Goal: Obtain resource: Download file/media

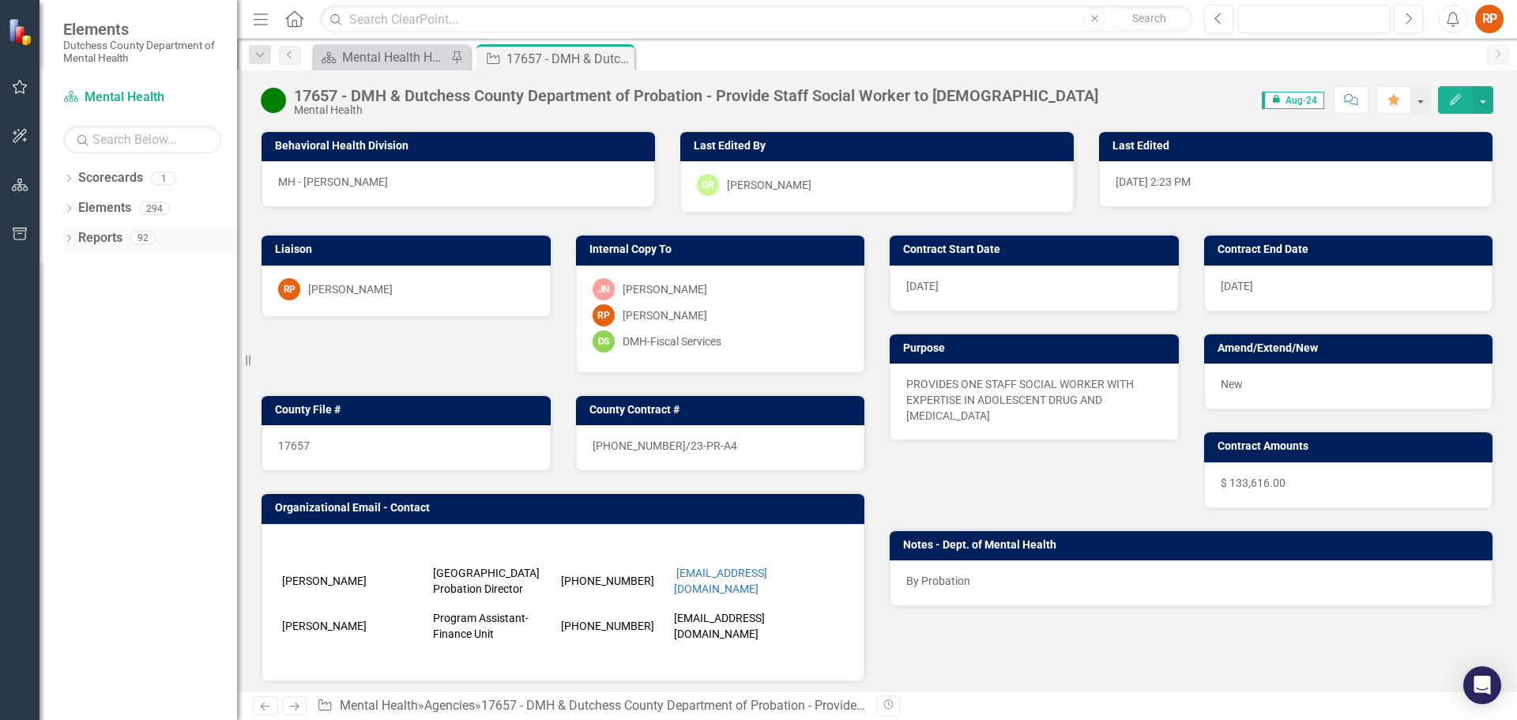
click at [70, 237] on icon "Dropdown" at bounding box center [68, 239] width 11 height 9
click at [623, 54] on icon "Close" at bounding box center [620, 58] width 16 height 13
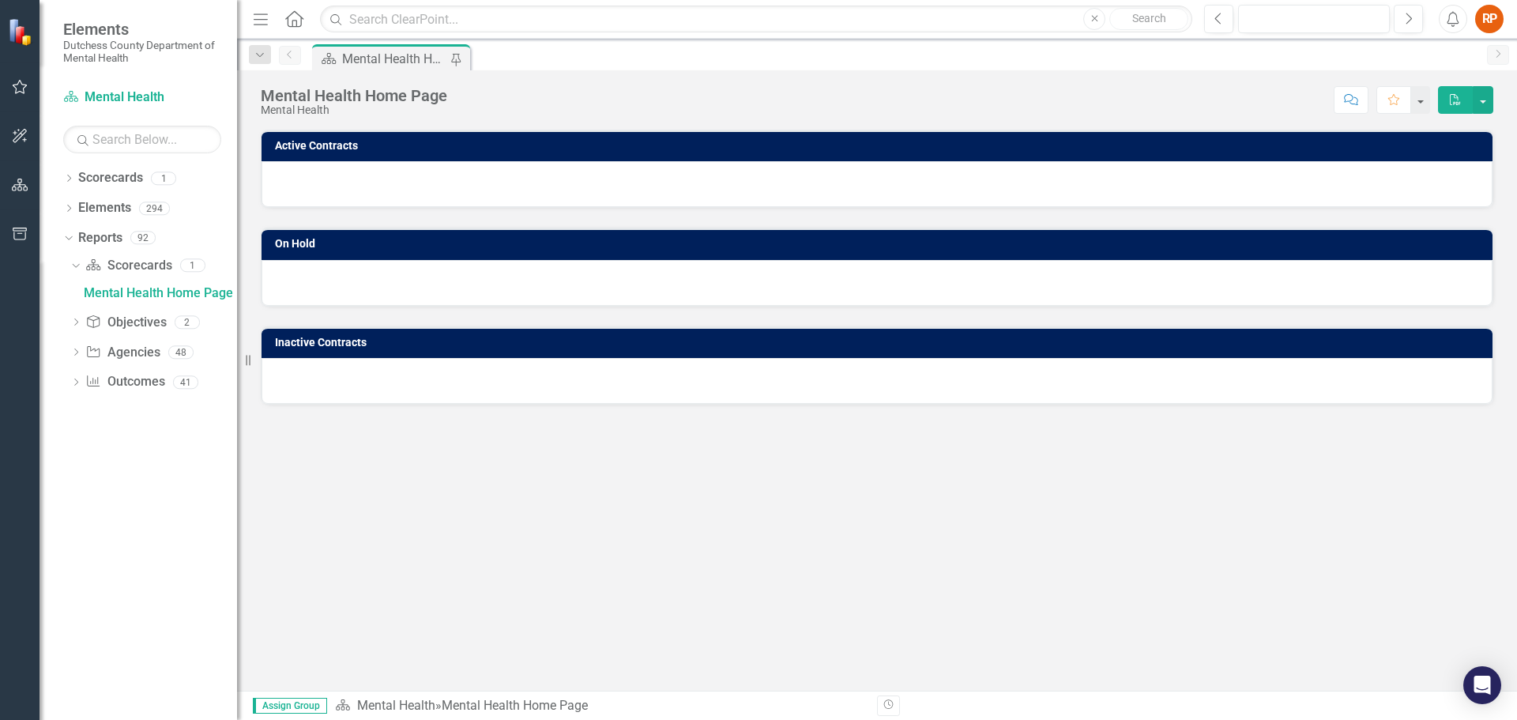
click at [263, 14] on icon "button" at bounding box center [261, 18] width 14 height 11
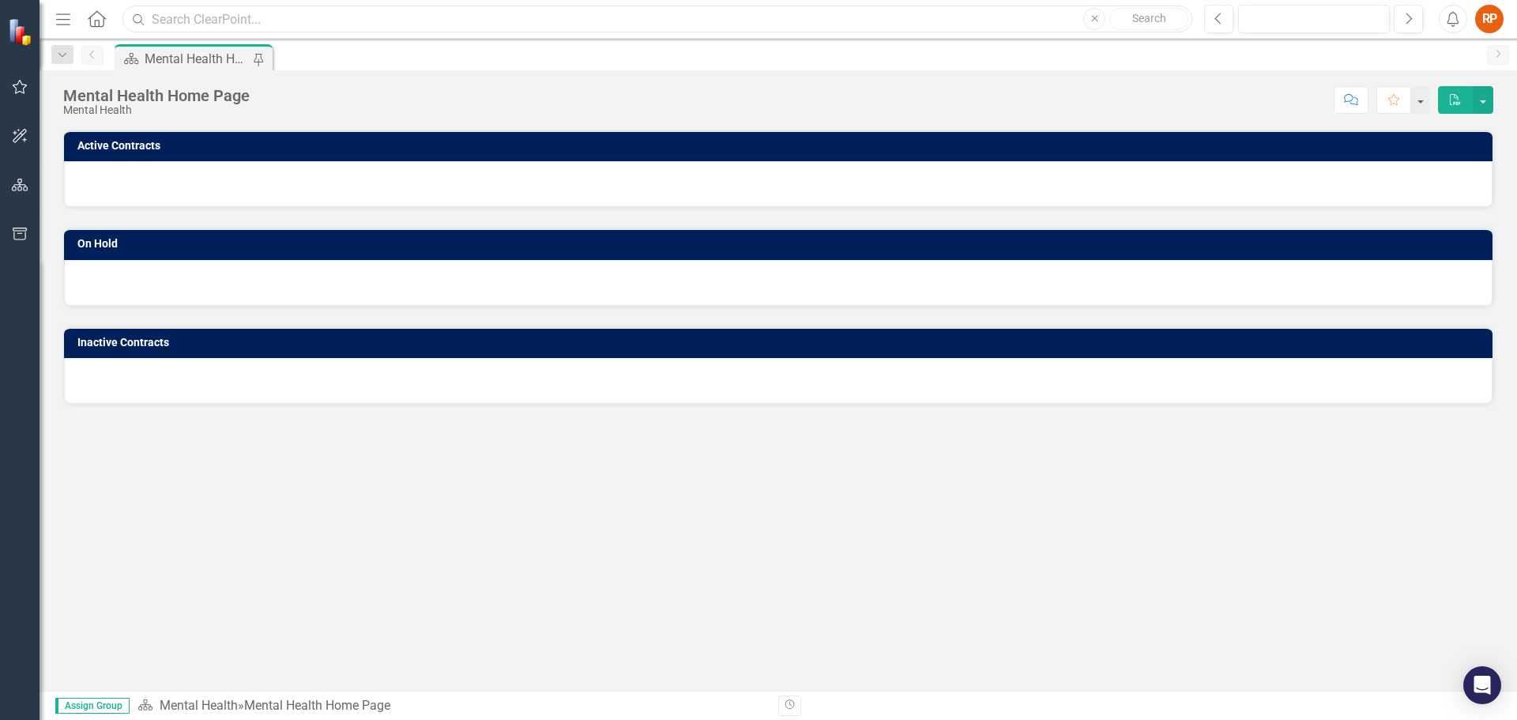
click at [263, 13] on input "text" at bounding box center [657, 20] width 1070 height 28
click at [64, 17] on icon "Menu" at bounding box center [63, 18] width 21 height 17
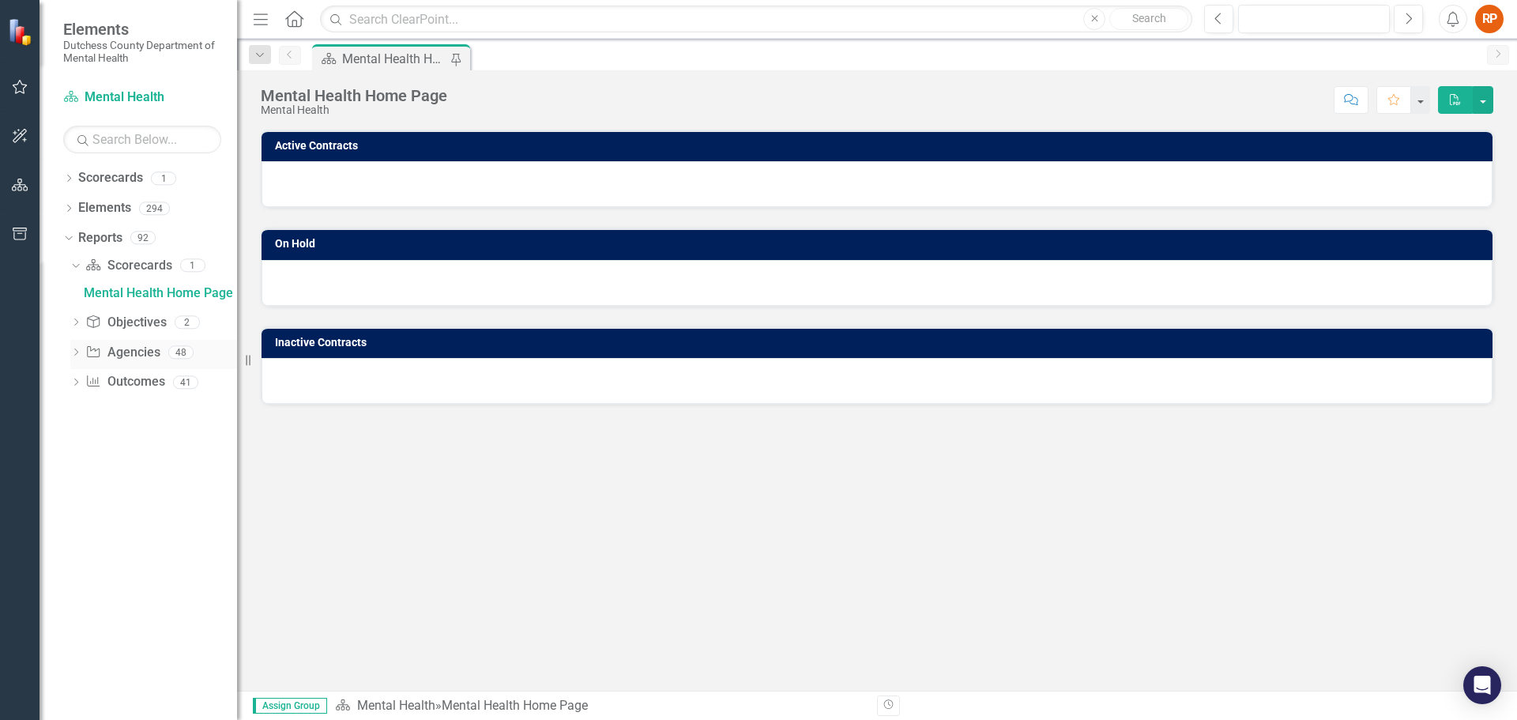
click at [76, 351] on icon "Dropdown" at bounding box center [75, 353] width 11 height 9
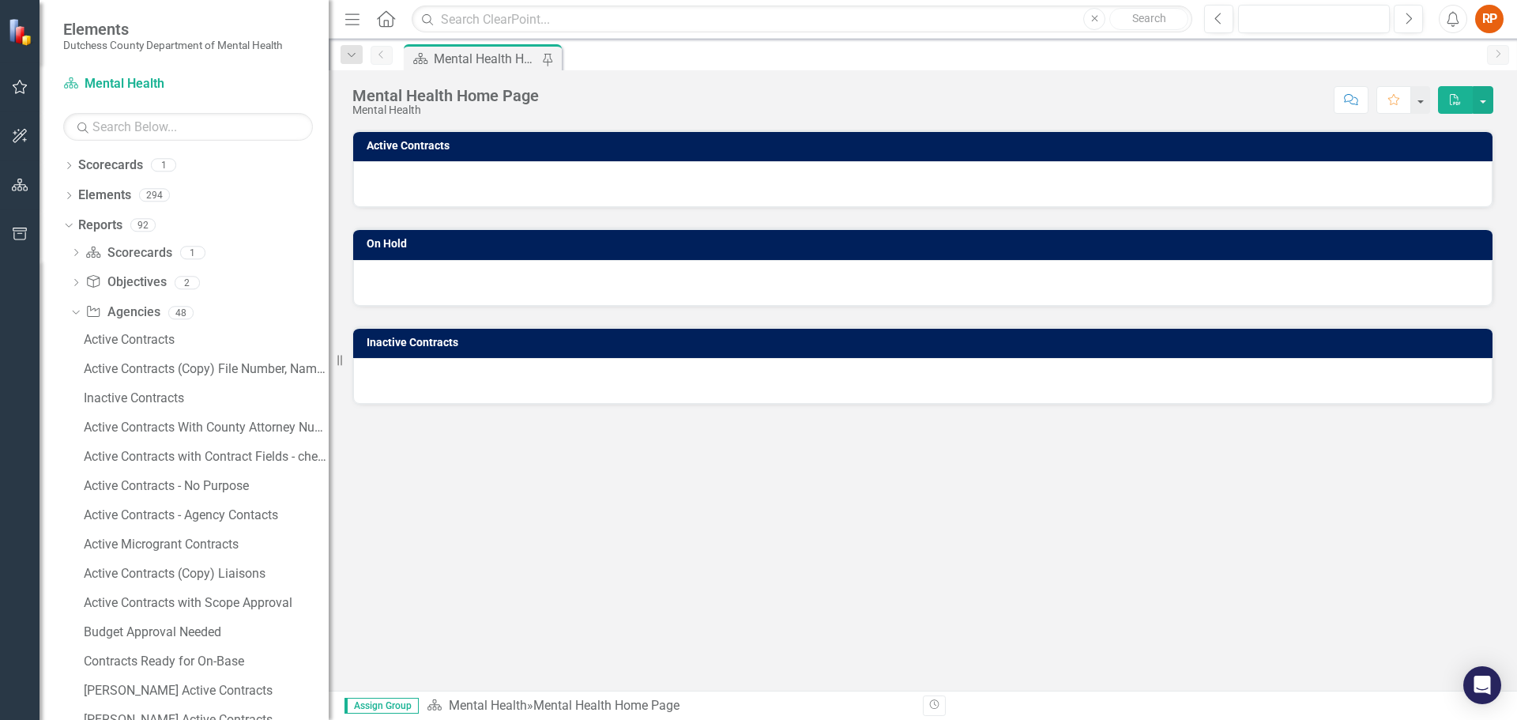
drag, startPoint x: 238, startPoint y: 412, endPoint x: 329, endPoint y: 427, distance: 92.1
click at [329, 427] on div "Resize" at bounding box center [335, 360] width 13 height 720
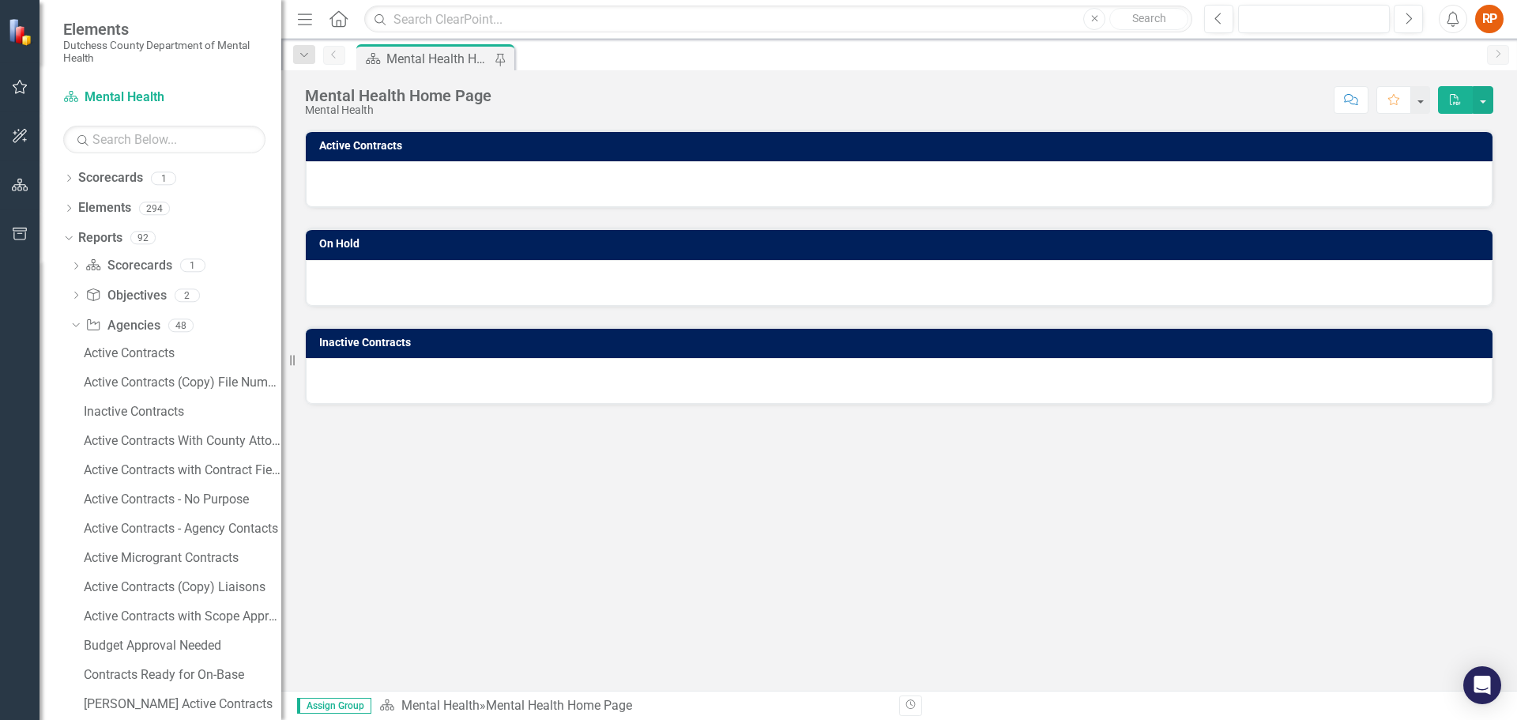
drag, startPoint x: 332, startPoint y: 284, endPoint x: 281, endPoint y: 284, distance: 50.6
click at [281, 284] on div "Resize" at bounding box center [287, 360] width 13 height 720
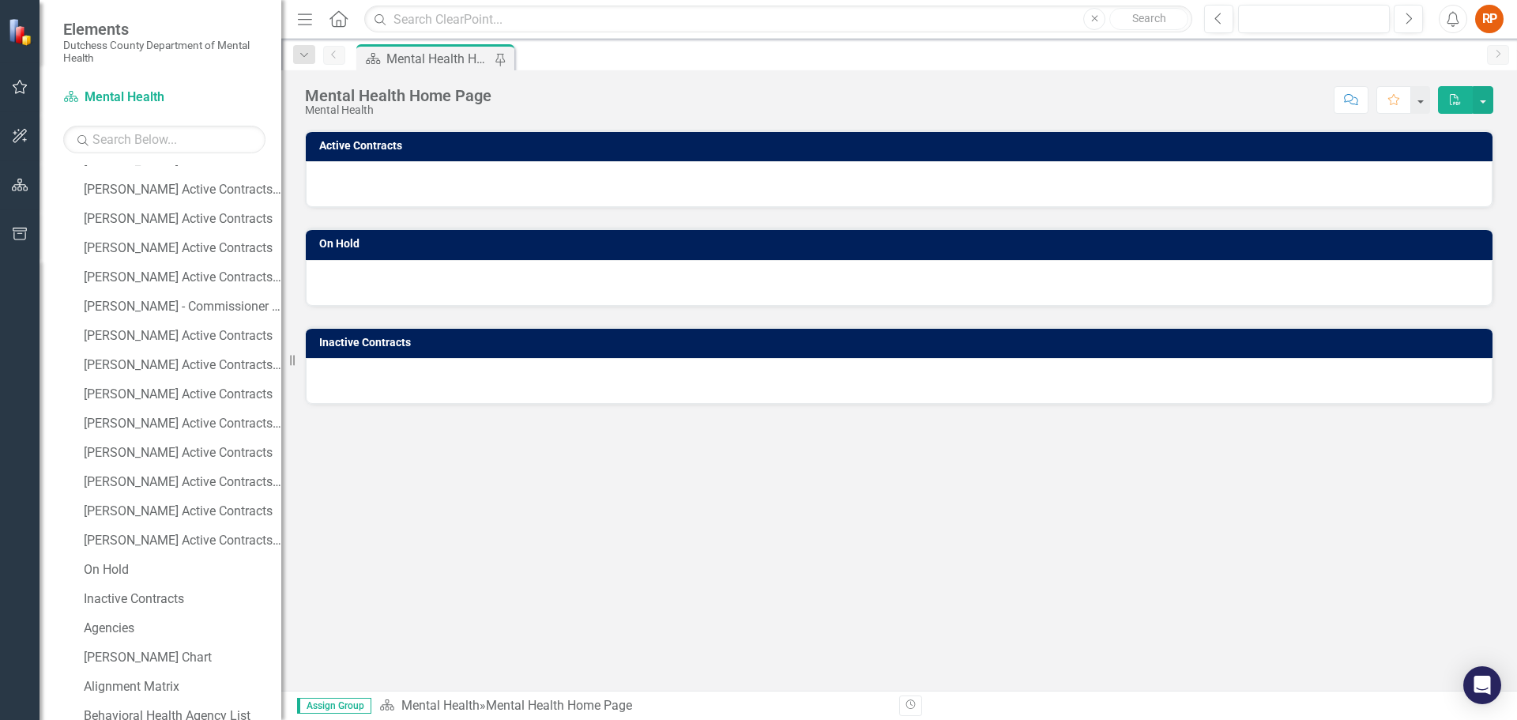
scroll to position [632, 0]
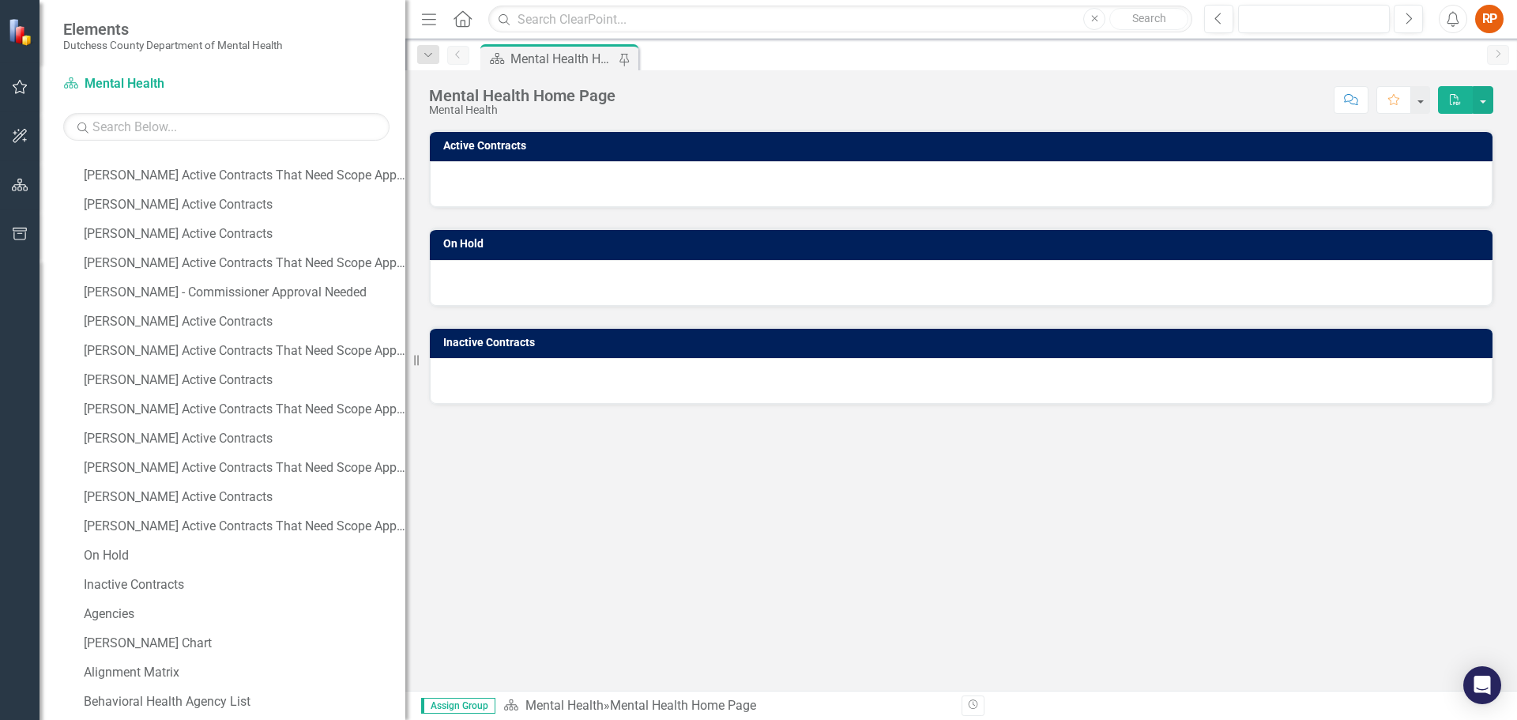
drag, startPoint x: 281, startPoint y: 483, endPoint x: 405, endPoint y: 489, distance: 124.2
click at [405, 489] on div "Resize" at bounding box center [411, 360] width 13 height 720
click at [98, 436] on div "[PERSON_NAME] Active Contracts" at bounding box center [245, 438] width 322 height 14
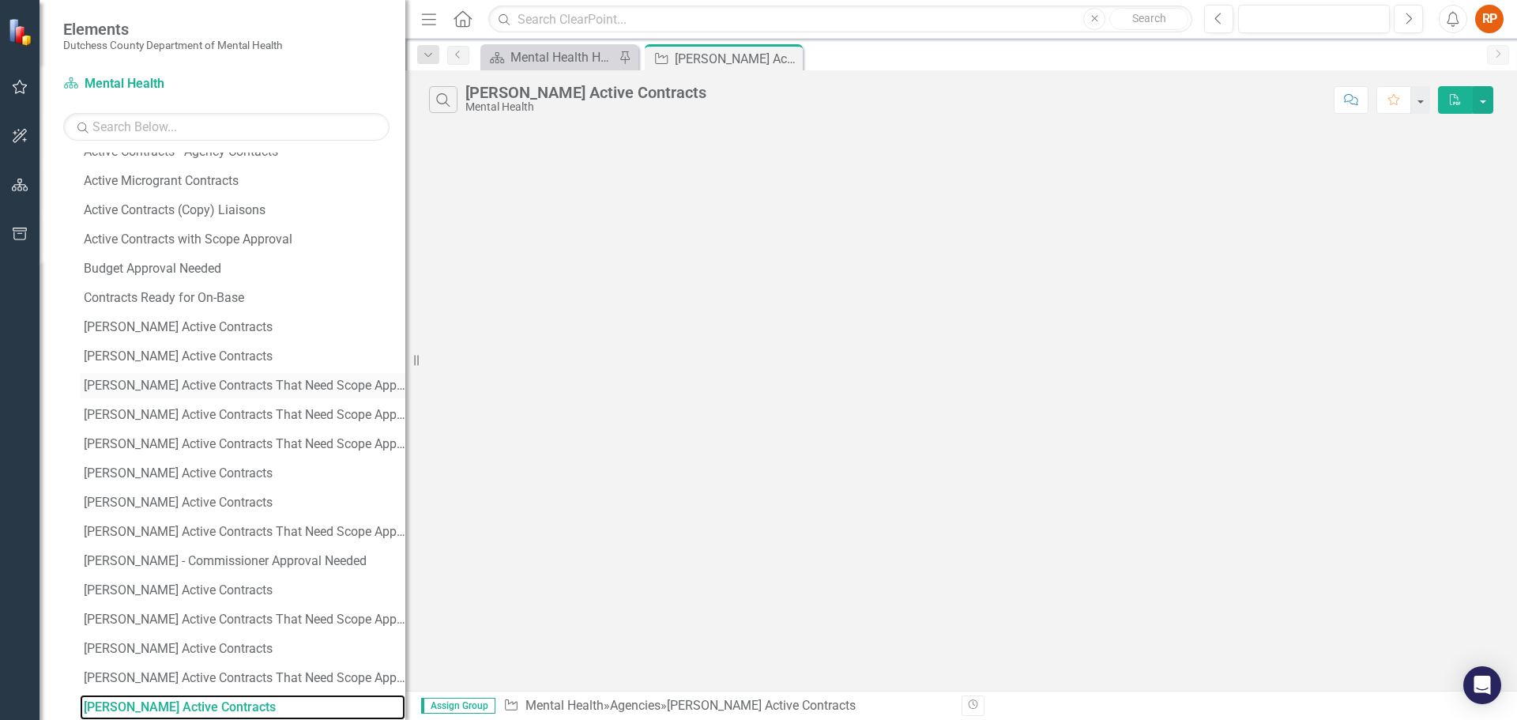
scroll to position [680, 0]
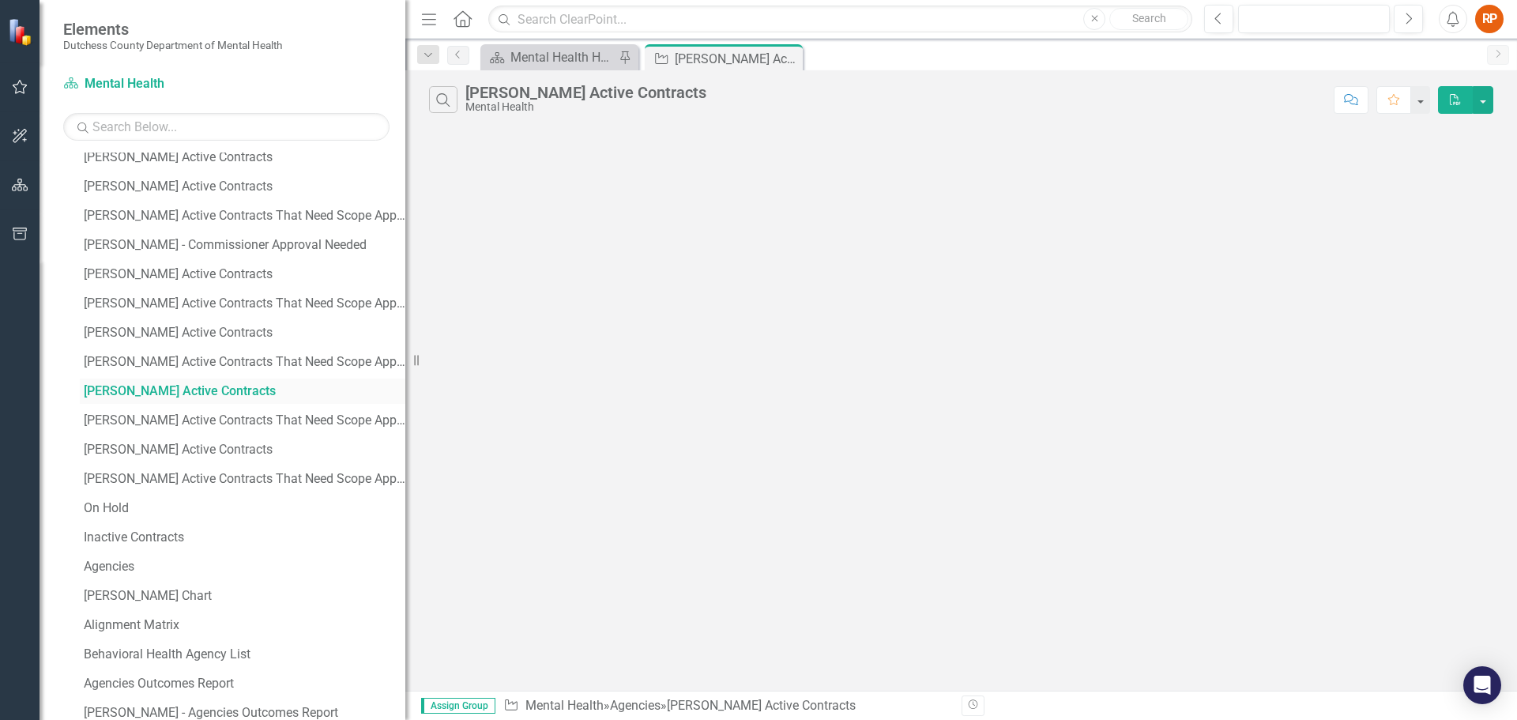
click at [177, 388] on div "[PERSON_NAME] Active Contracts" at bounding box center [245, 391] width 322 height 14
click at [154, 416] on div "[PERSON_NAME] Active Contracts That Need Scope Approval" at bounding box center [245, 420] width 322 height 14
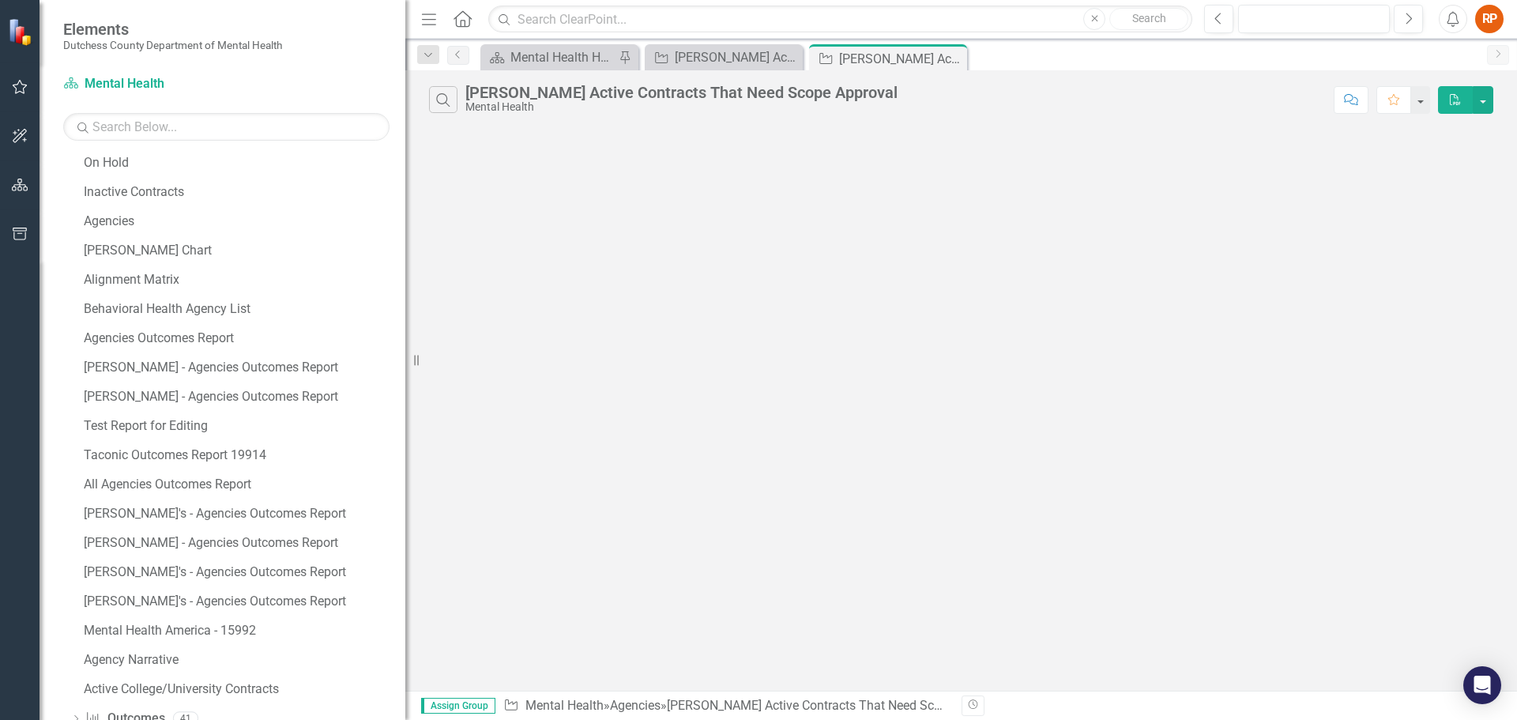
scroll to position [1064, 0]
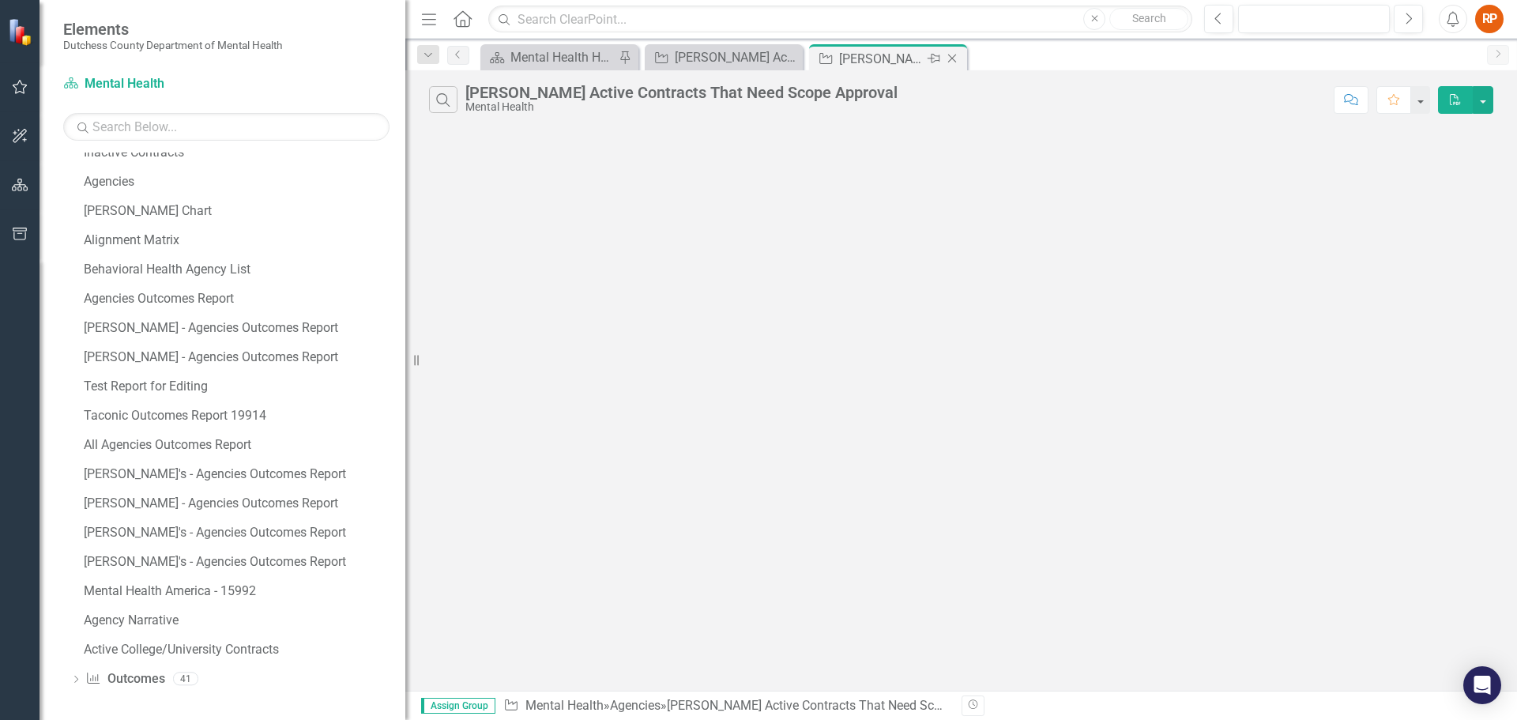
click at [953, 55] on icon "Close" at bounding box center [952, 58] width 16 height 13
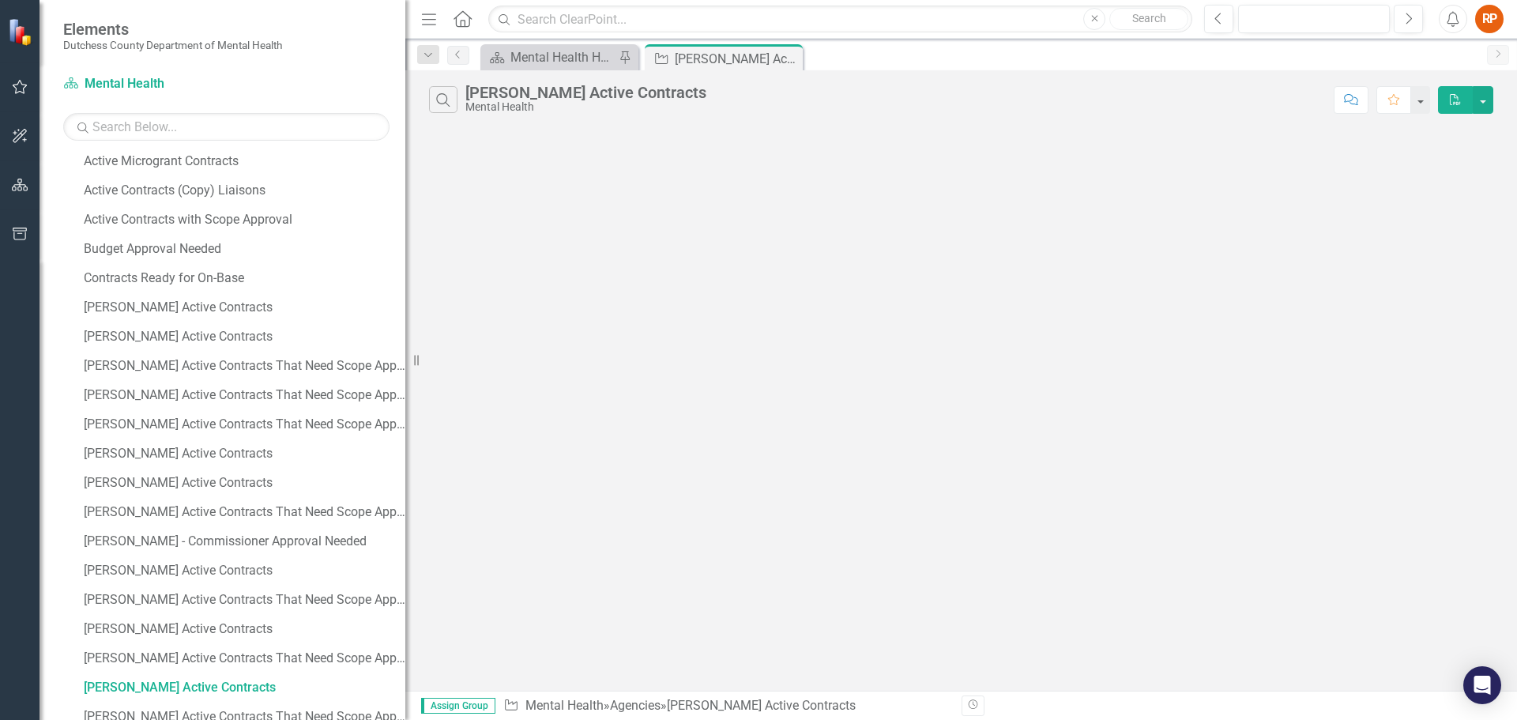
scroll to position [363, 0]
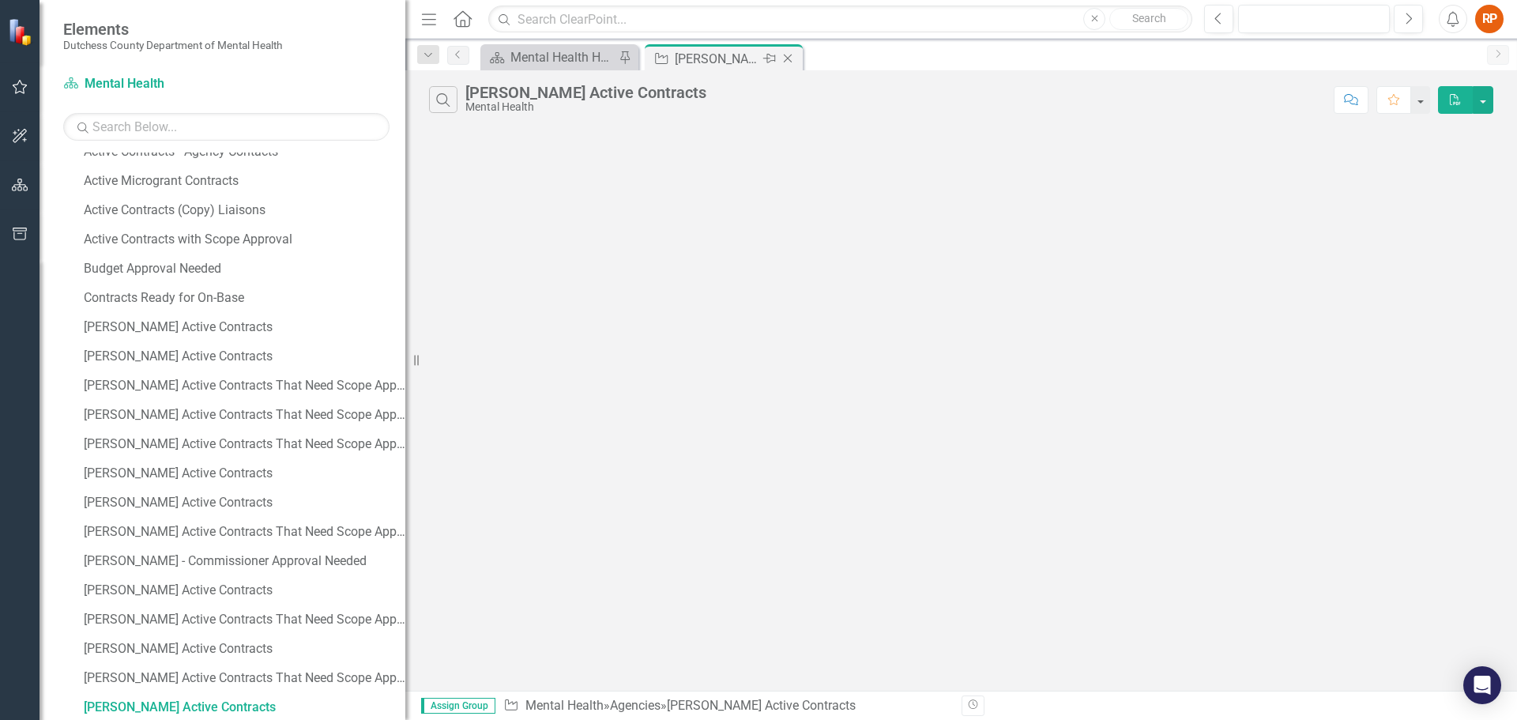
click at [791, 60] on icon "Close" at bounding box center [788, 58] width 16 height 13
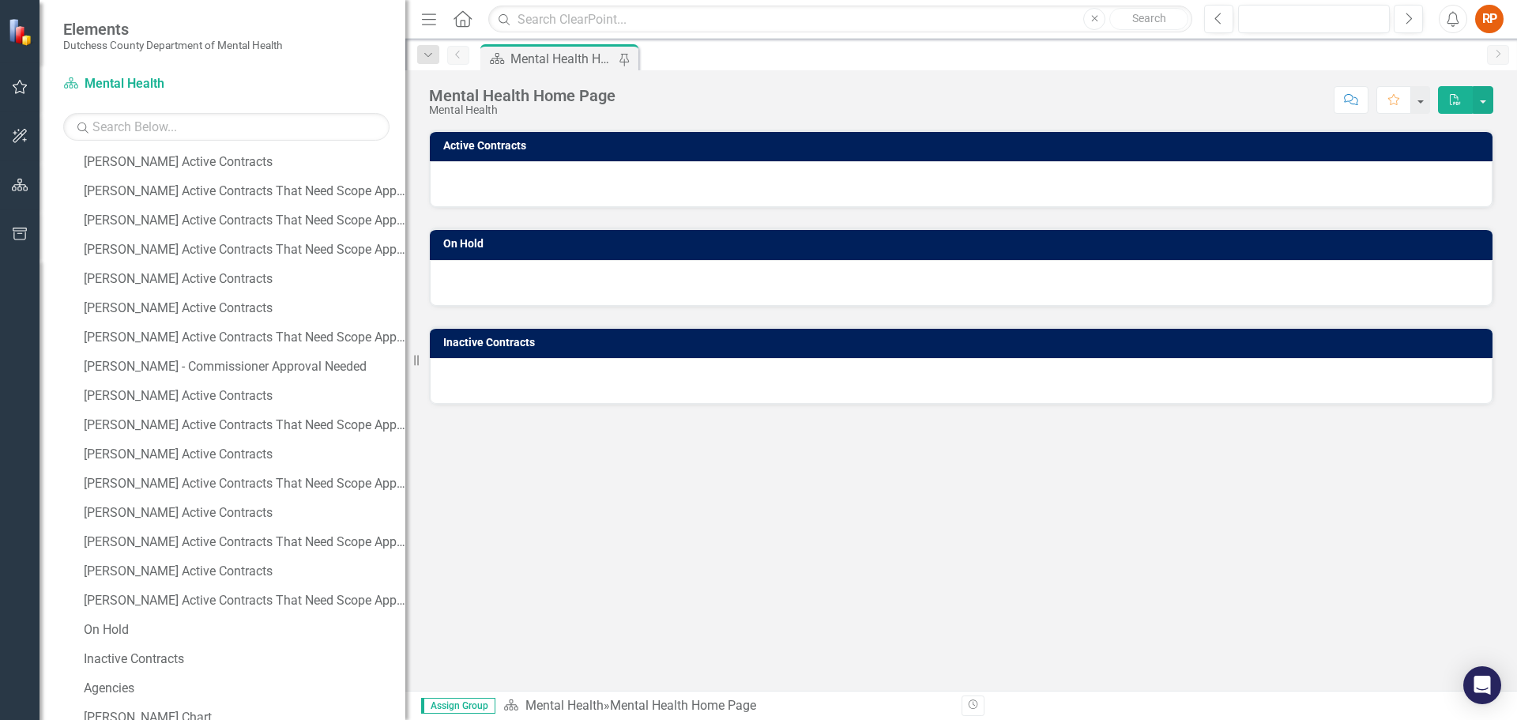
scroll to position [632, 0]
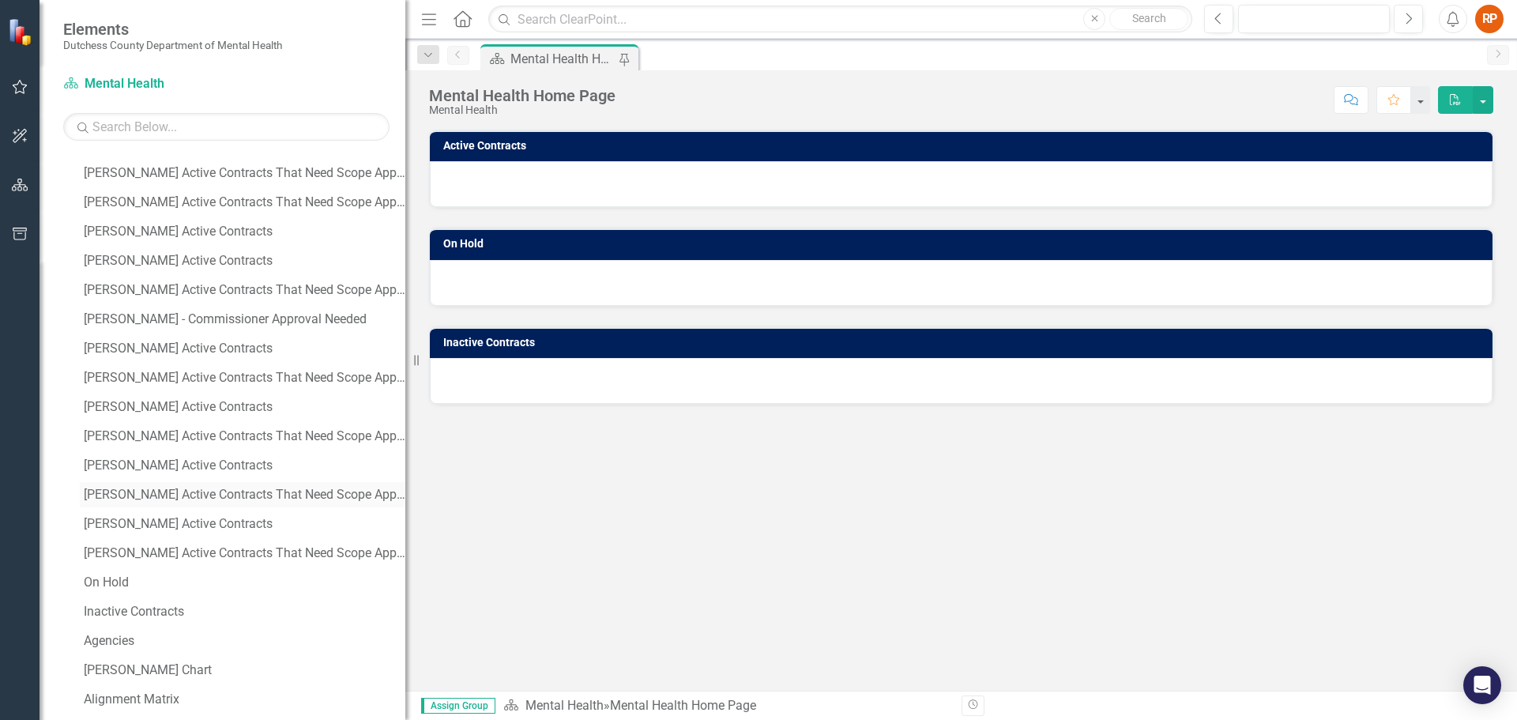
click at [193, 492] on div "[PERSON_NAME] Active Contracts That Need Scope Approval" at bounding box center [245, 495] width 322 height 14
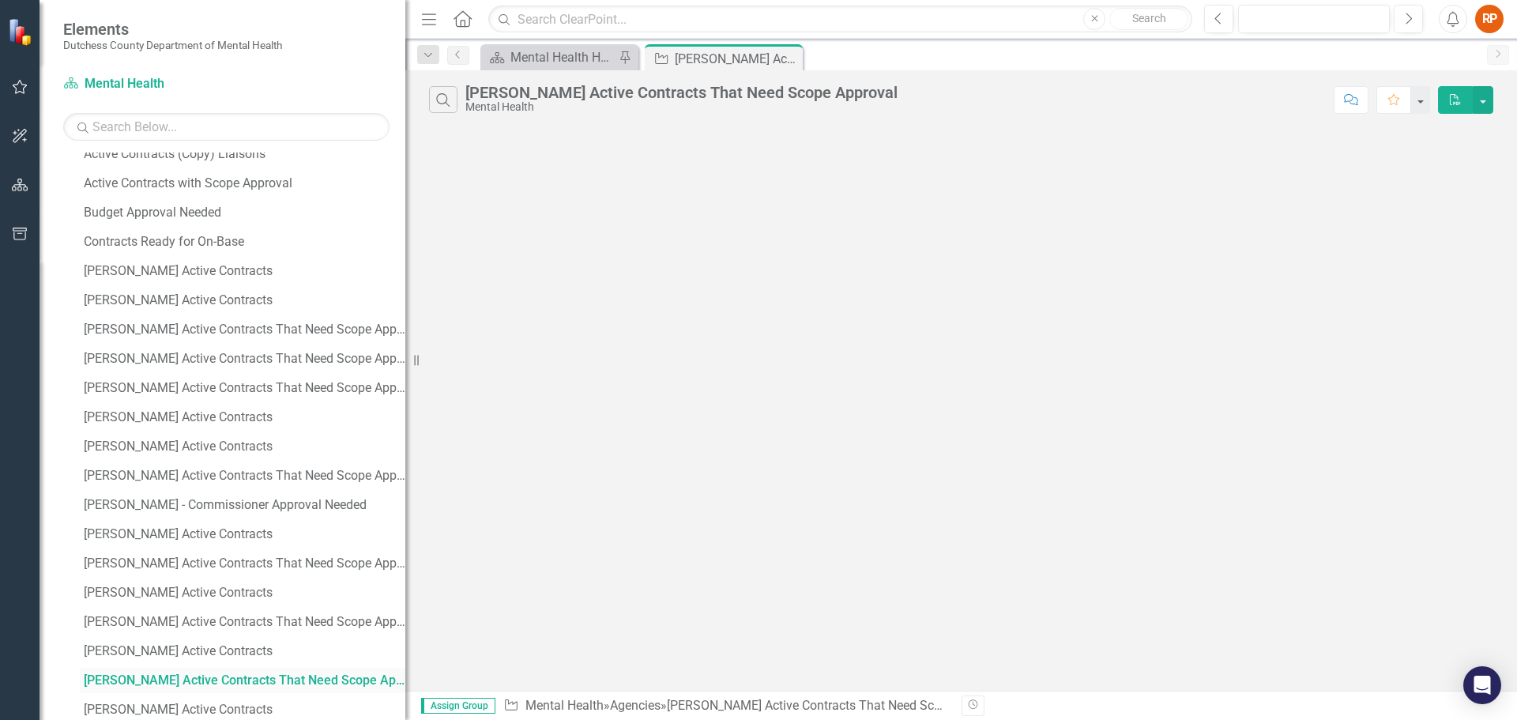
scroll to position [393, 0]
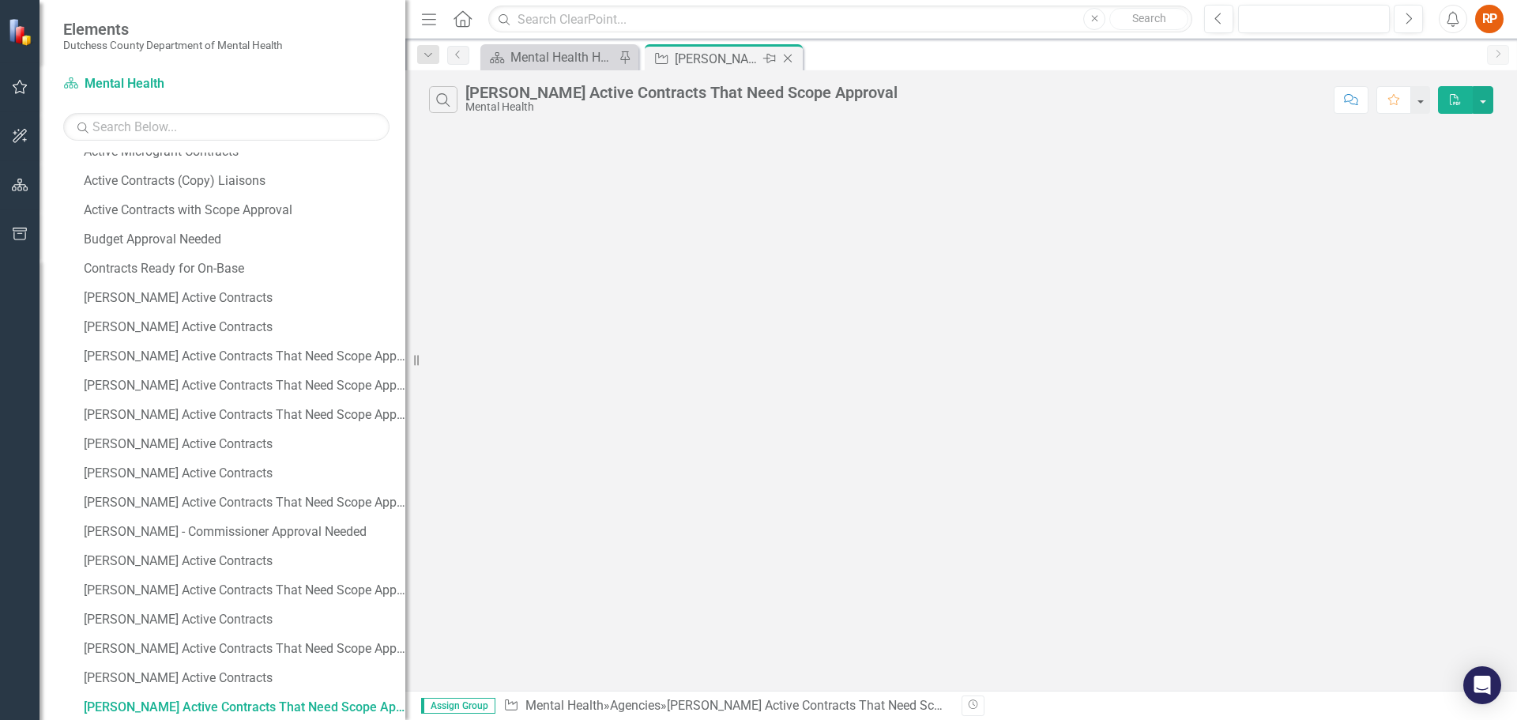
click at [793, 55] on icon "Close" at bounding box center [788, 58] width 16 height 13
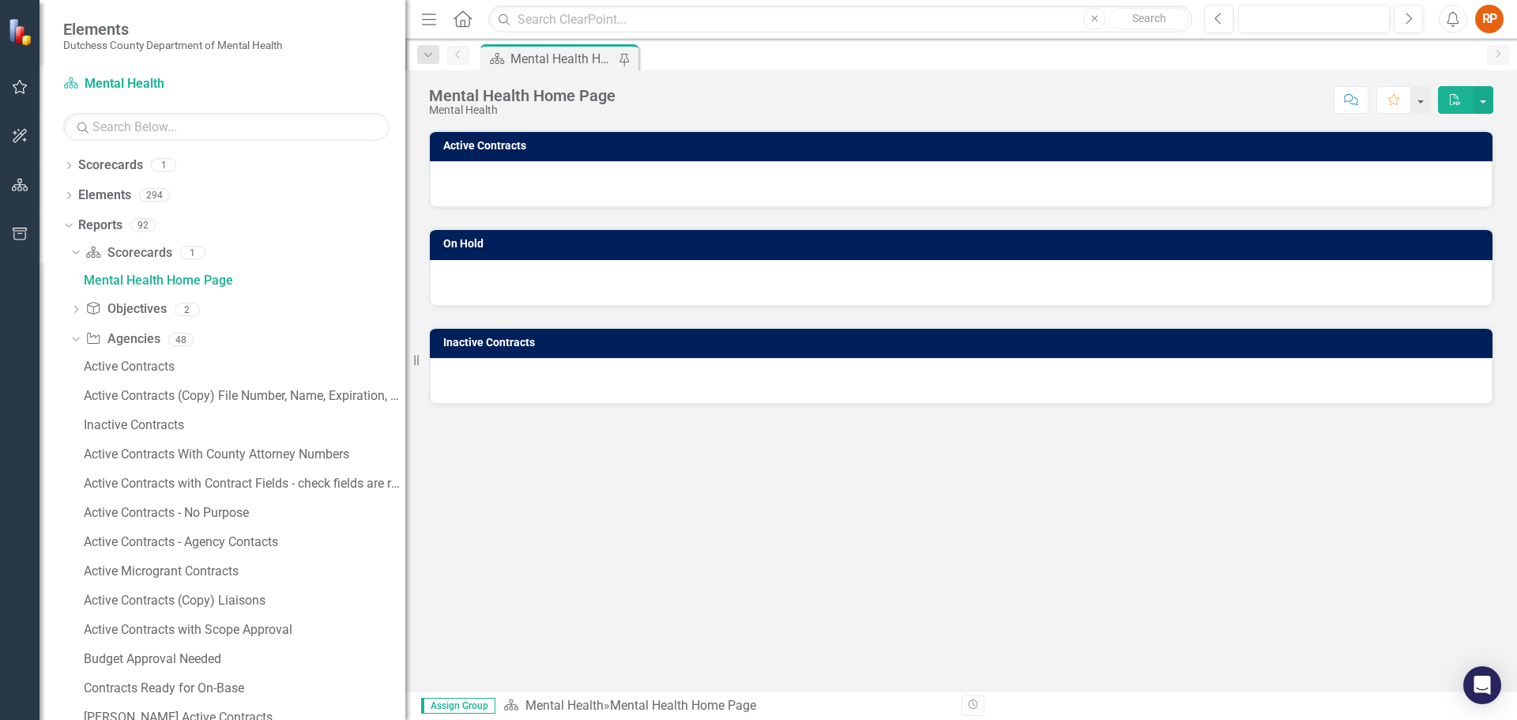
click at [431, 18] on icon "Menu" at bounding box center [429, 18] width 21 height 17
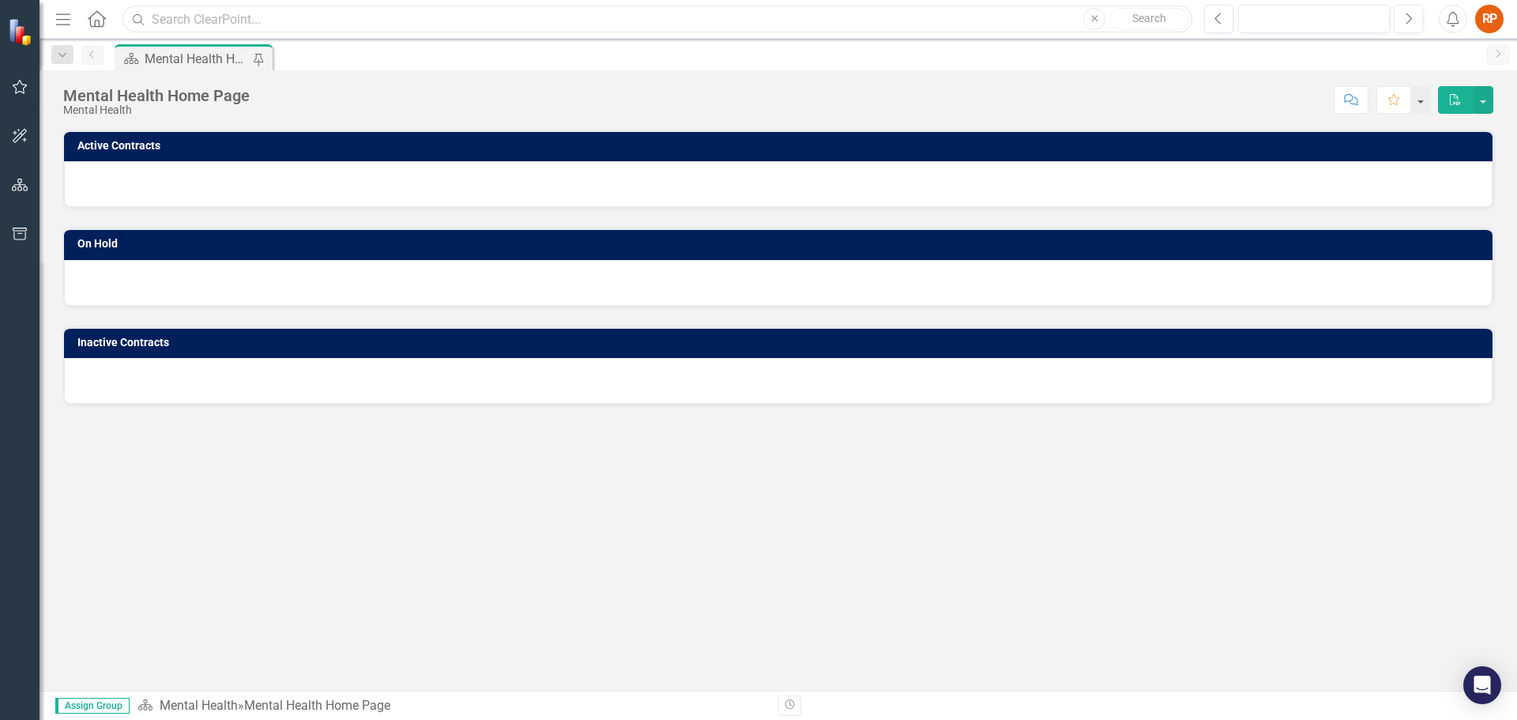
click at [431, 18] on input "text" at bounding box center [657, 20] width 1070 height 28
click at [66, 15] on icon "Menu" at bounding box center [63, 18] width 21 height 17
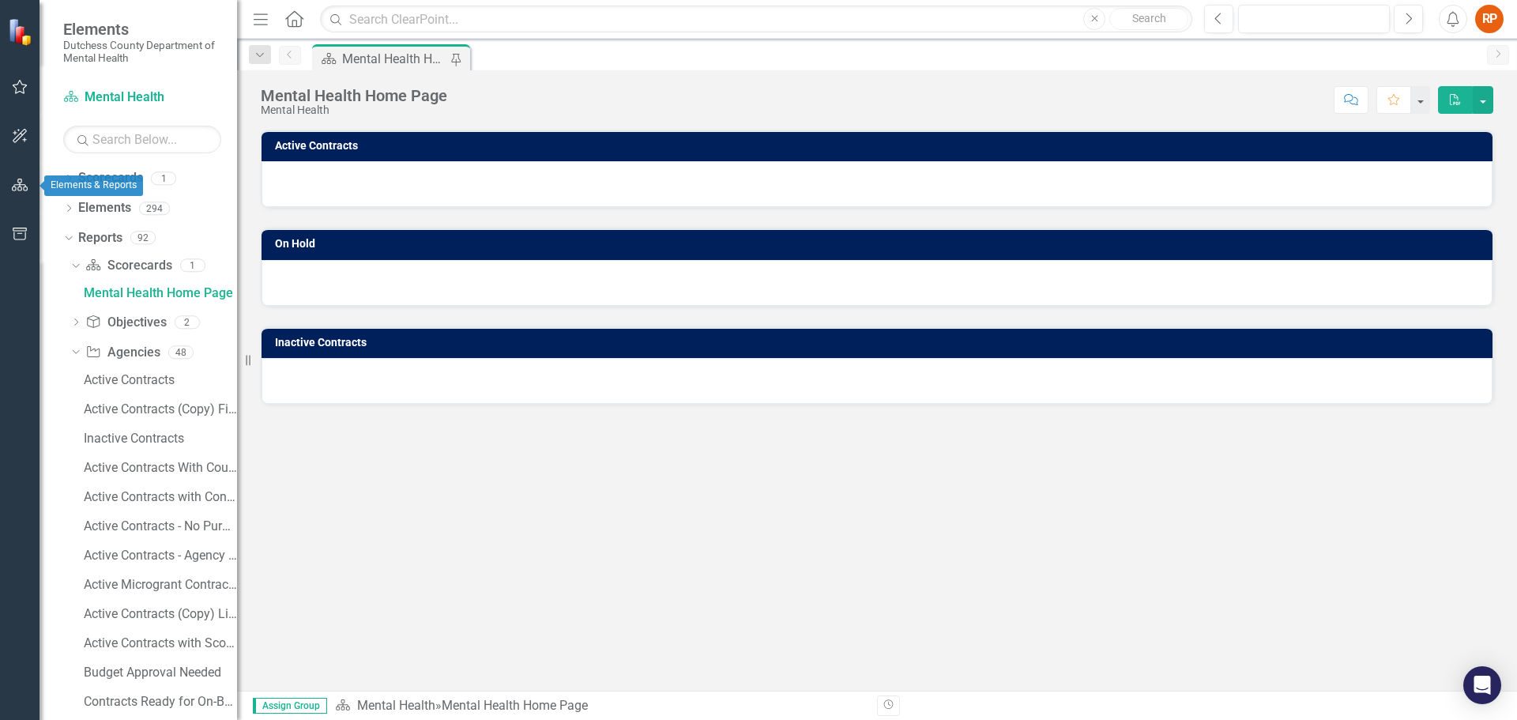
click at [21, 186] on icon "button" at bounding box center [20, 185] width 17 height 13
click at [21, 85] on icon "button" at bounding box center [20, 87] width 17 height 13
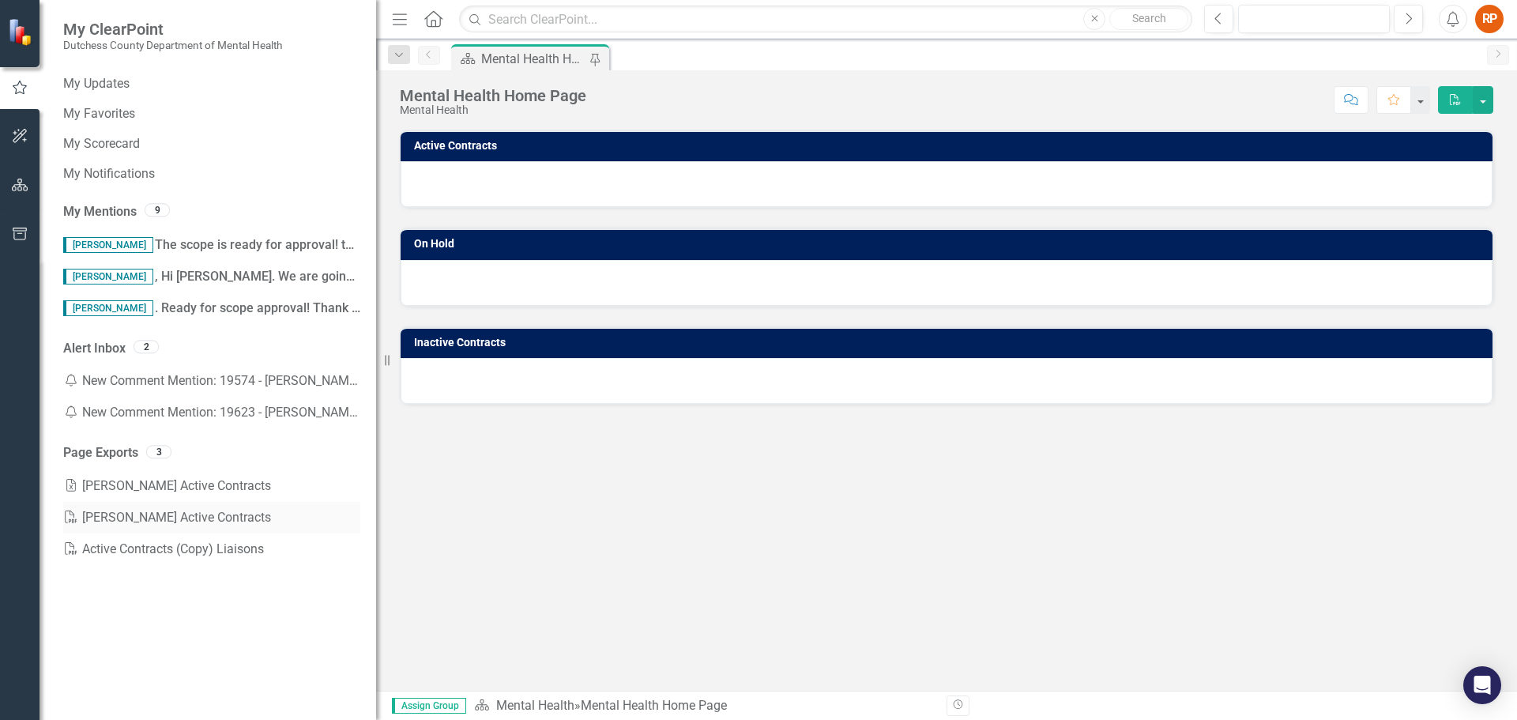
drag, startPoint x: 237, startPoint y: 544, endPoint x: 299, endPoint y: 533, distance: 63.5
click at [376, 535] on div "Resize" at bounding box center [382, 360] width 13 height 720
click at [168, 545] on link "PDF Active Contracts (Copy) Liaisons" at bounding box center [211, 549] width 296 height 32
click at [136, 480] on link "Excel [PERSON_NAME] Active Contracts" at bounding box center [211, 486] width 296 height 32
click at [1487, 98] on button "button" at bounding box center [1483, 100] width 21 height 28
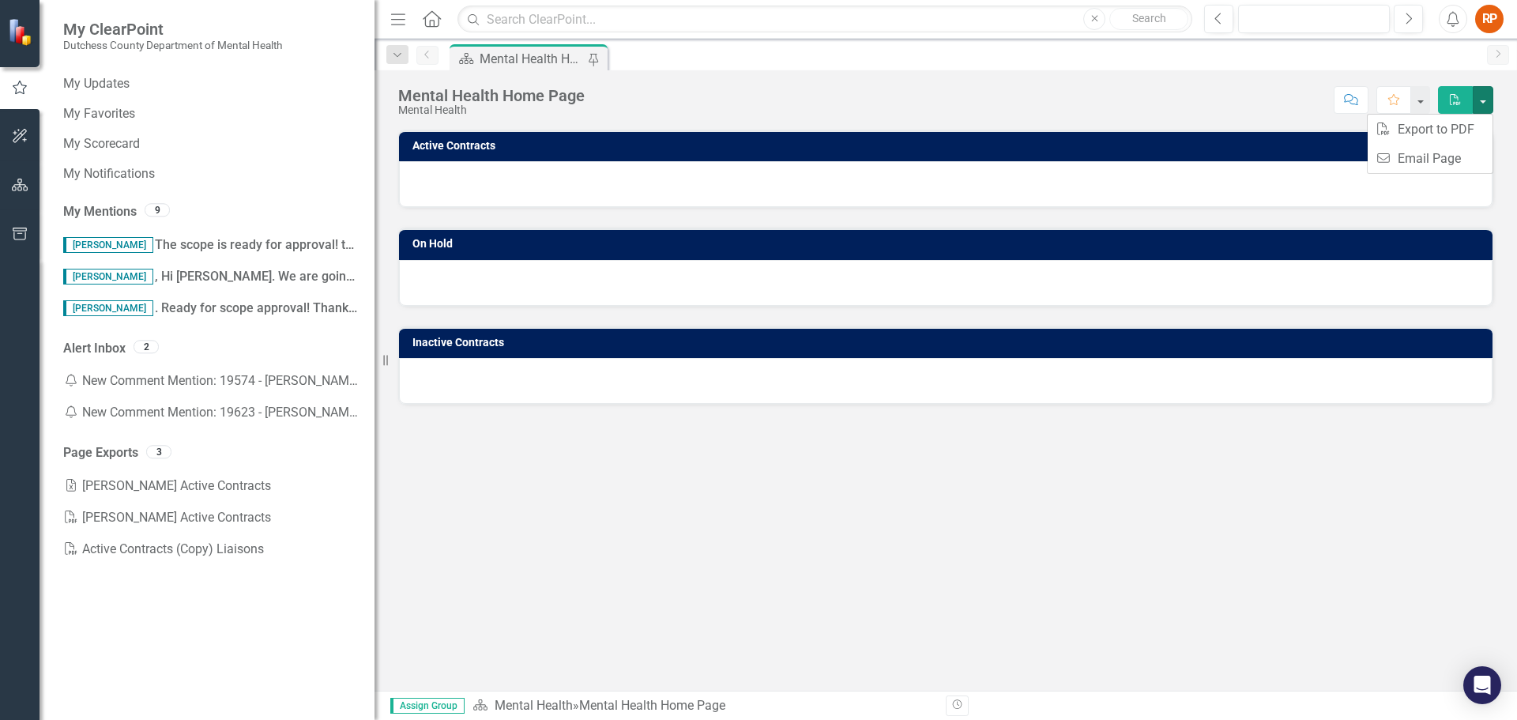
click at [985, 220] on div "On Hold" at bounding box center [945, 257] width 1119 height 98
click at [134, 515] on link "PDF [PERSON_NAME] Active Contracts" at bounding box center [211, 518] width 296 height 32
click at [108, 514] on link "PDF [PERSON_NAME] Active Contracts" at bounding box center [211, 518] width 296 height 32
click at [1299, 17] on button "button" at bounding box center [1314, 19] width 152 height 28
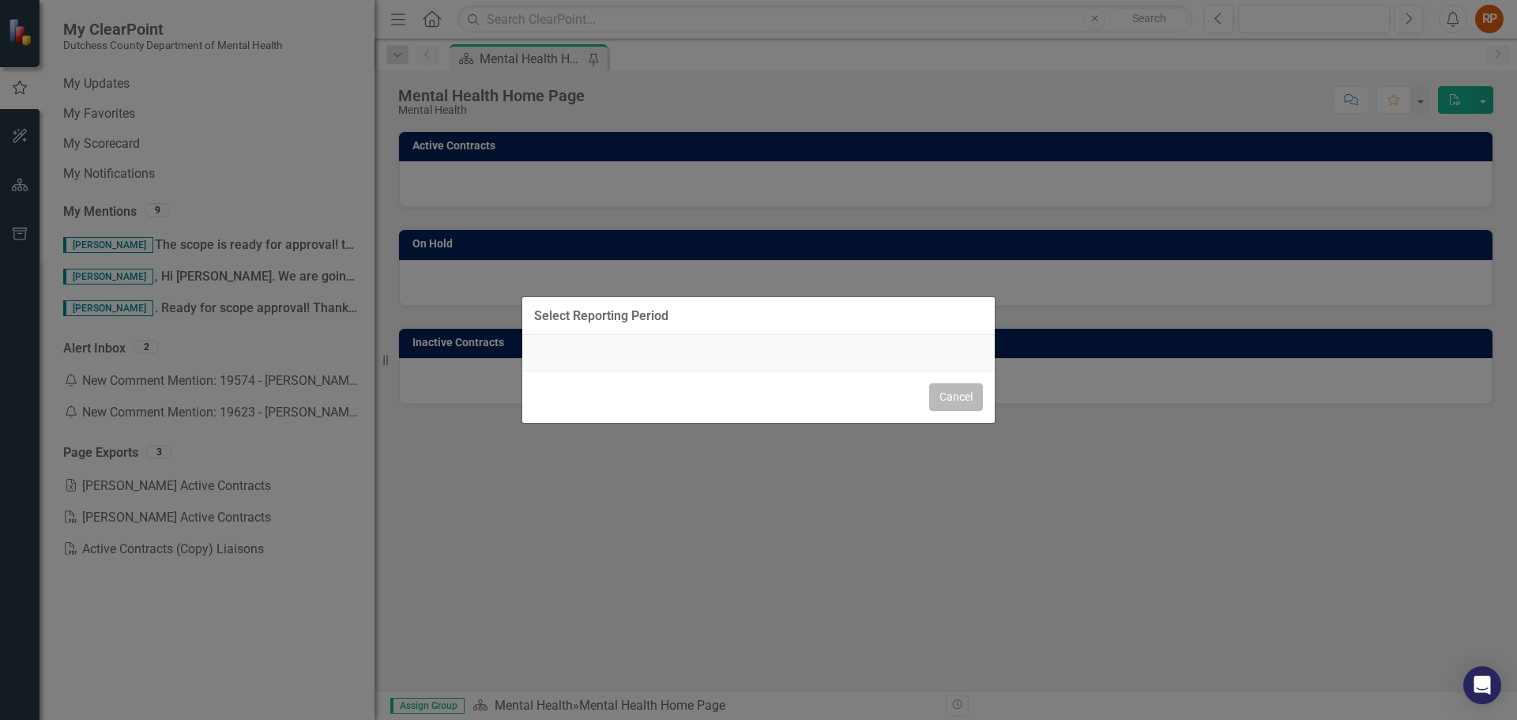
click at [954, 401] on button "Cancel" at bounding box center [956, 397] width 54 height 28
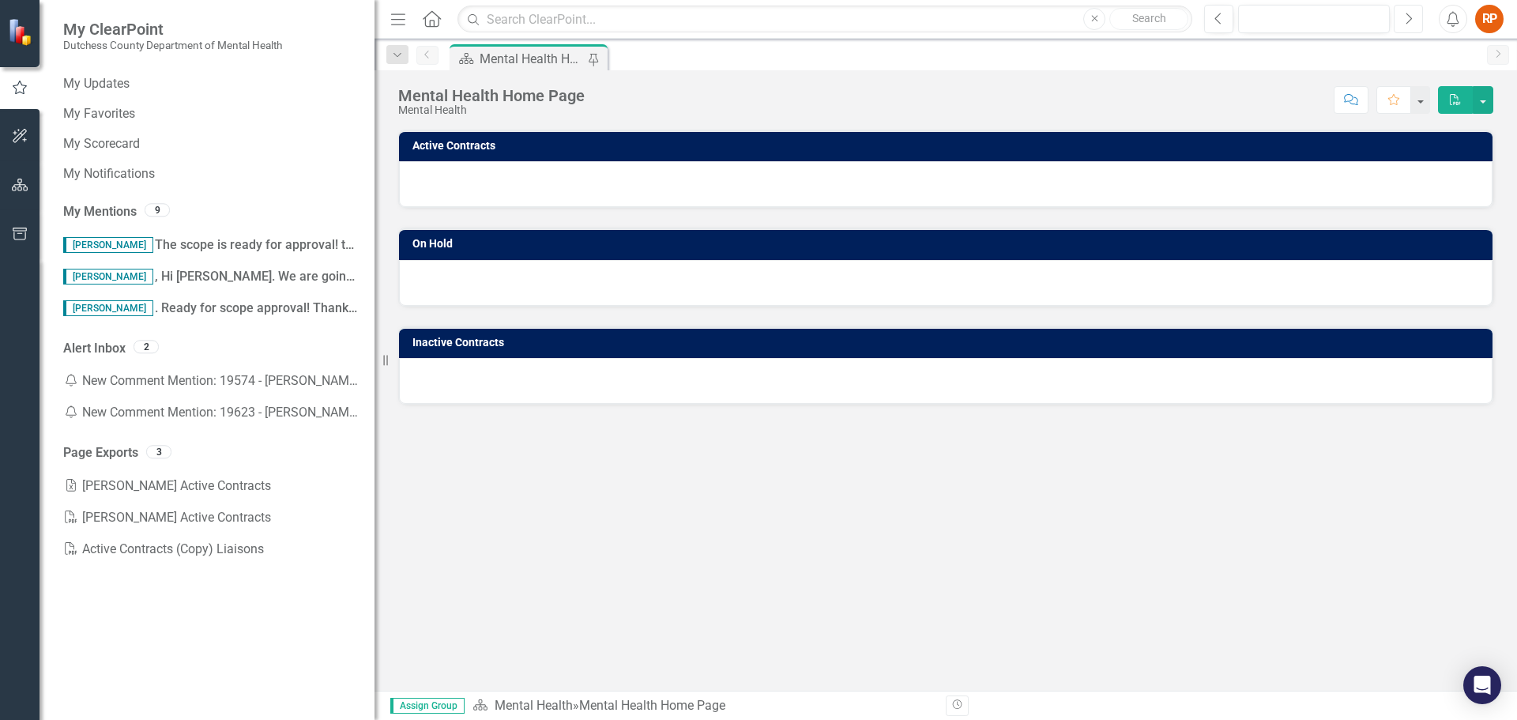
click at [1410, 15] on icon "Next" at bounding box center [1408, 19] width 9 height 14
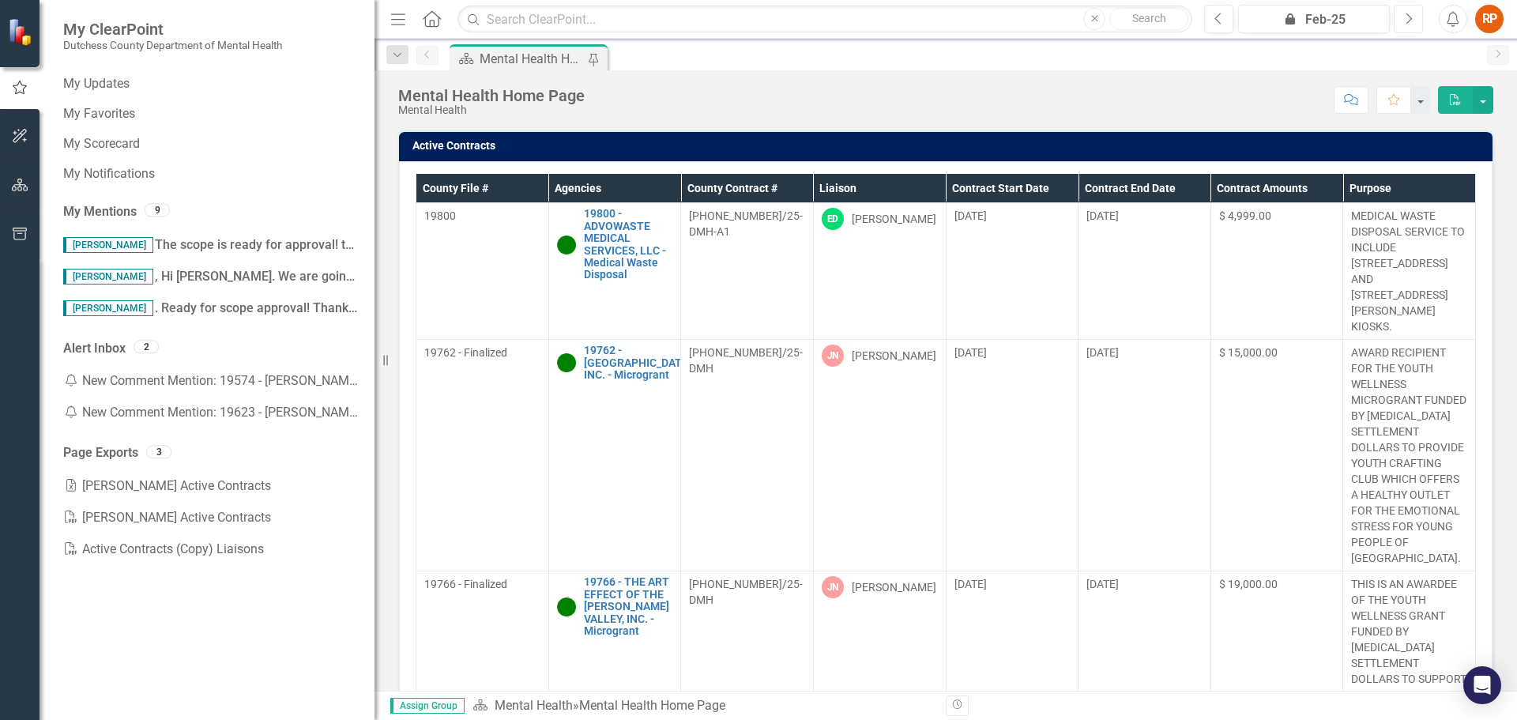
click at [1410, 15] on icon "Next" at bounding box center [1408, 19] width 9 height 14
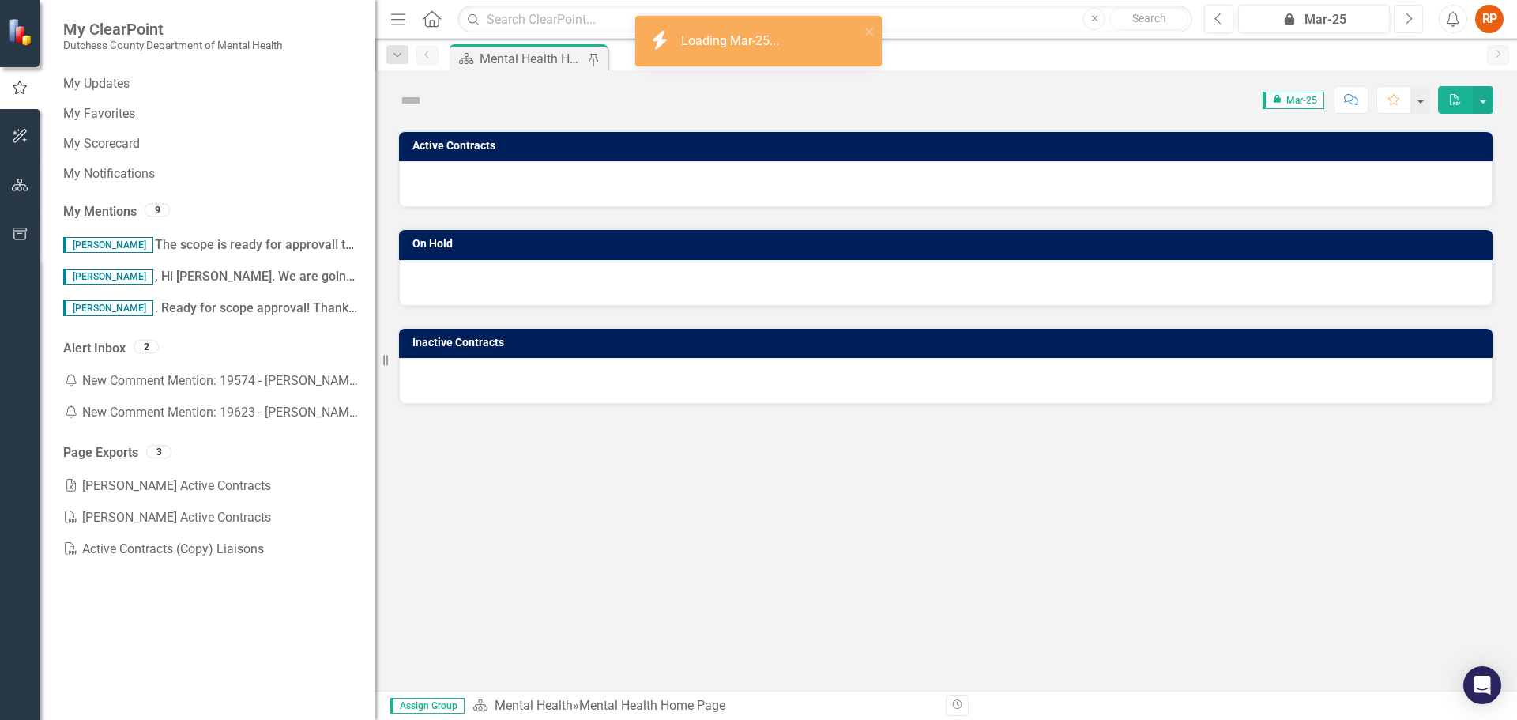
click at [1410, 15] on icon "Next" at bounding box center [1408, 19] width 9 height 14
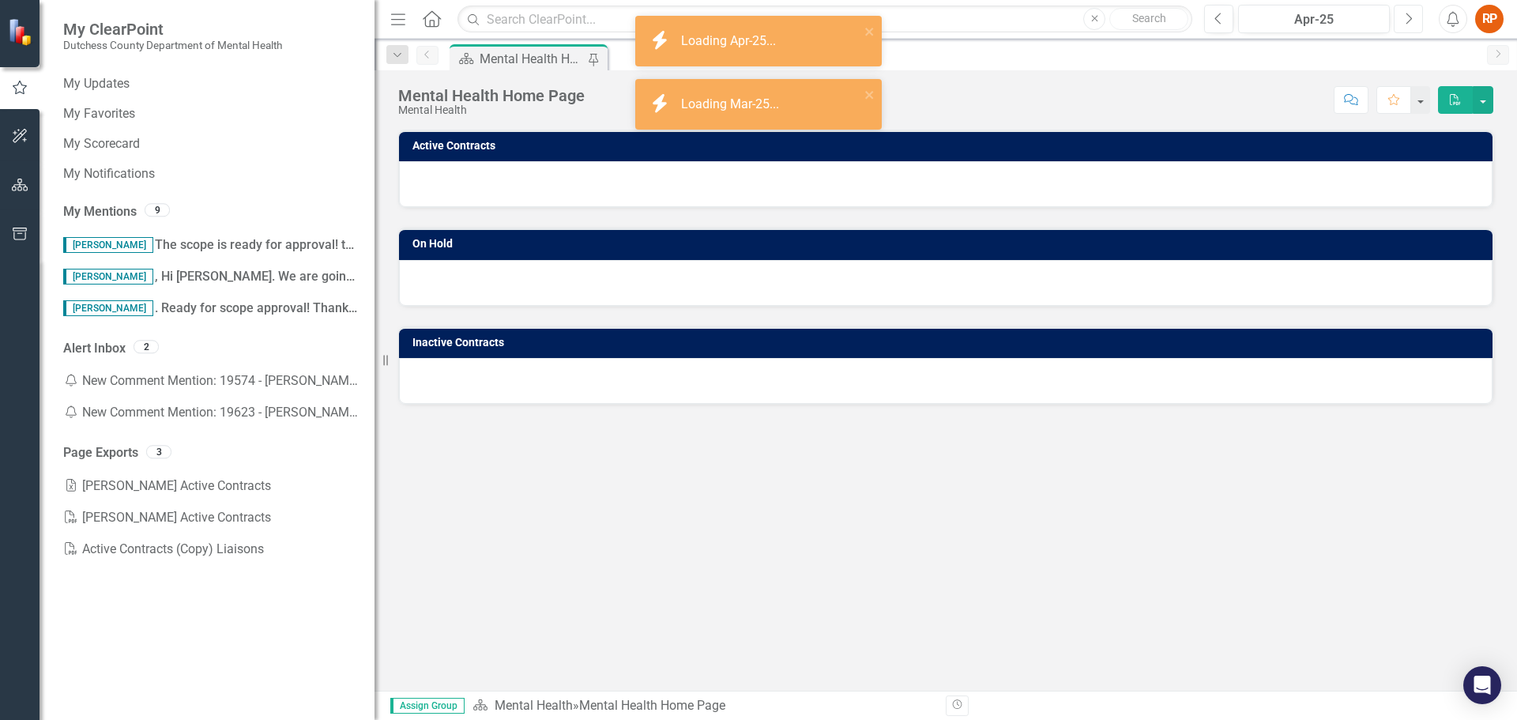
click at [1410, 15] on icon "Next" at bounding box center [1408, 19] width 9 height 14
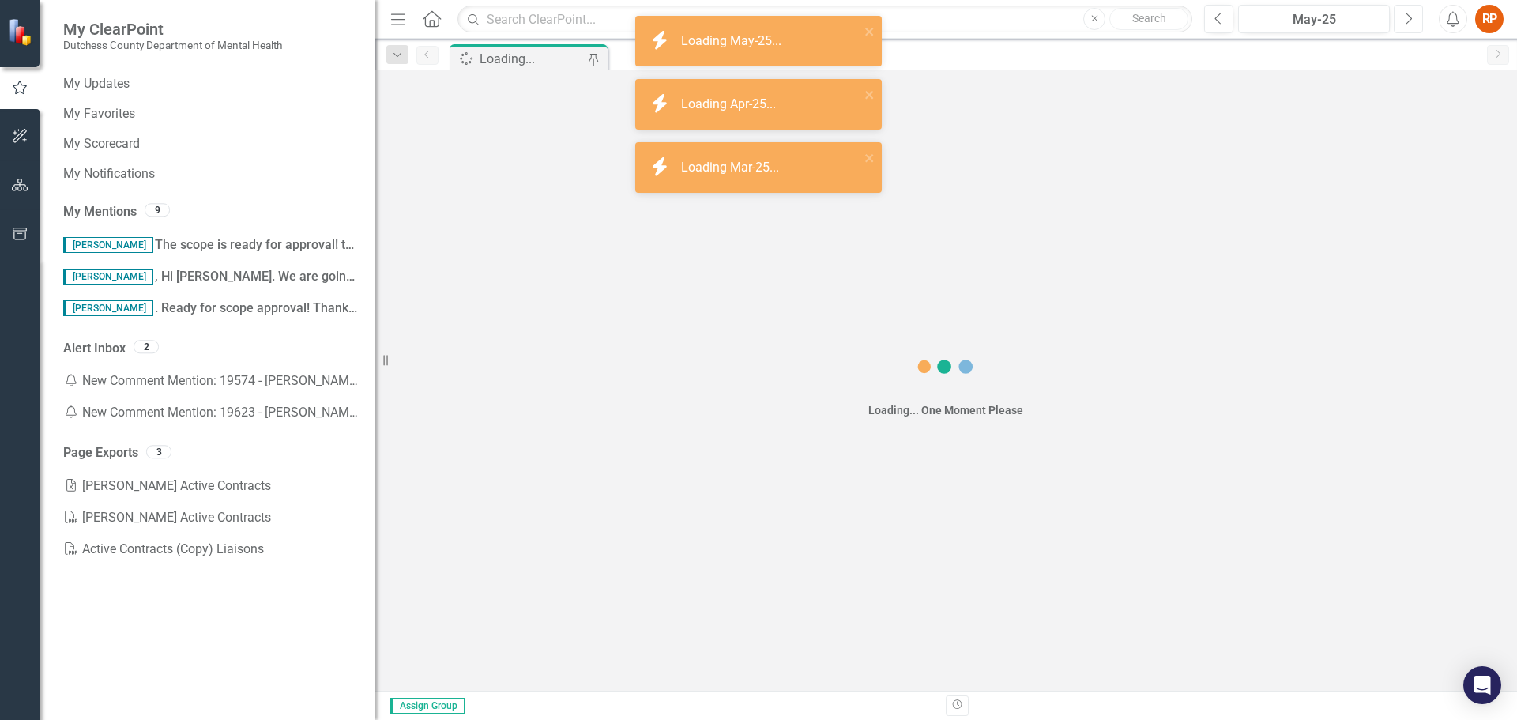
click at [1410, 15] on icon "Next" at bounding box center [1408, 19] width 9 height 14
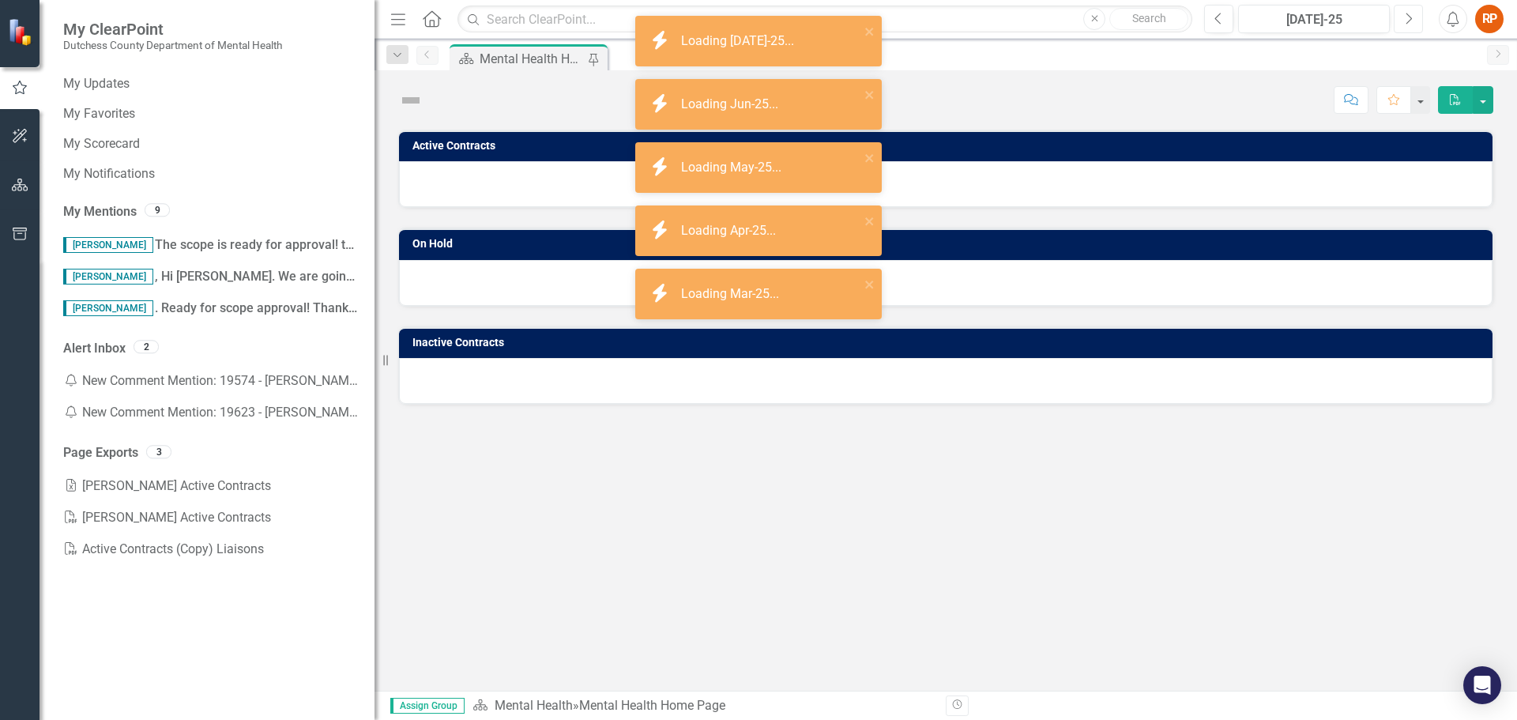
click at [1410, 15] on icon "Next" at bounding box center [1408, 19] width 9 height 14
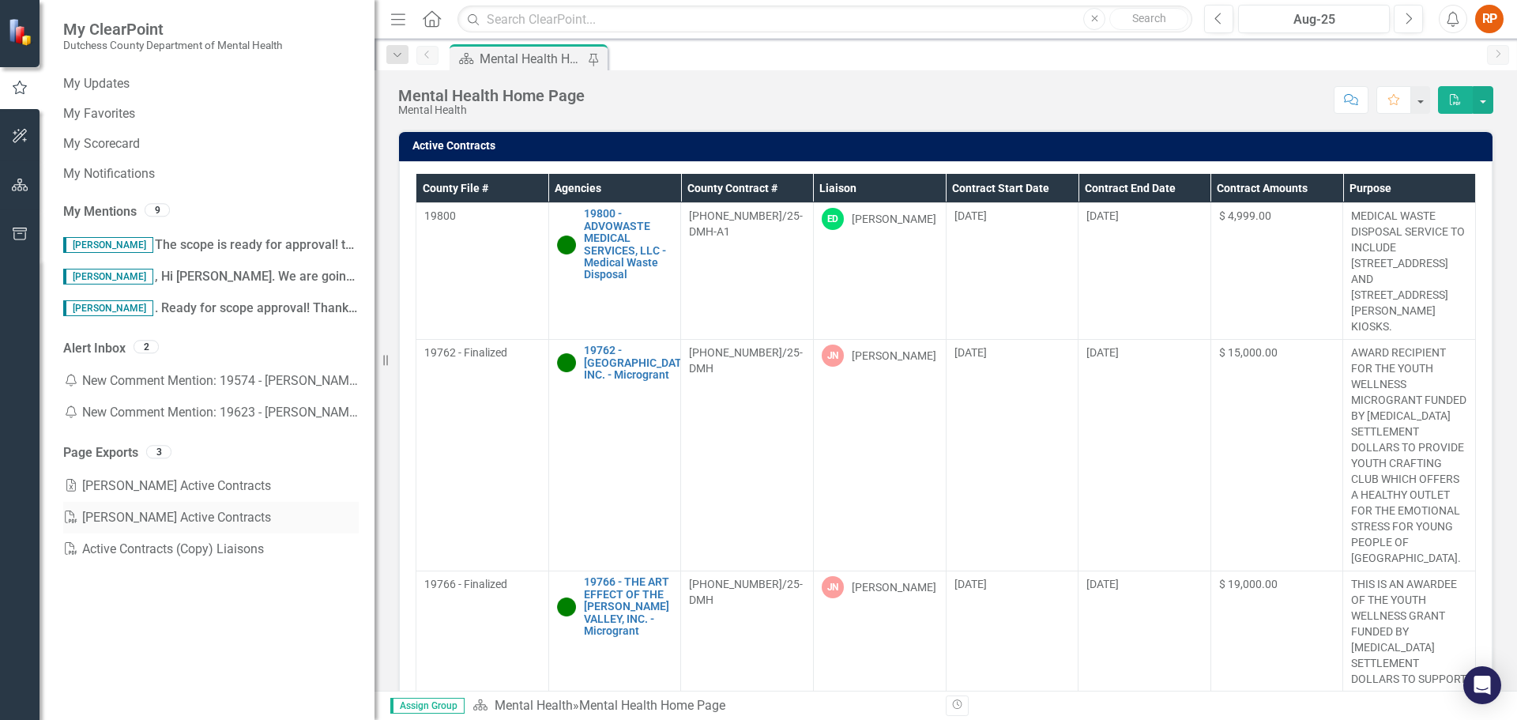
click at [147, 517] on link "PDF [PERSON_NAME] Active Contracts" at bounding box center [211, 518] width 296 height 32
click at [109, 484] on link "Excel [PERSON_NAME] Active Contracts" at bounding box center [211, 486] width 296 height 32
click at [88, 481] on link "Excel [PERSON_NAME] Active Contracts" at bounding box center [211, 486] width 296 height 32
click at [823, 185] on th "Liaison" at bounding box center [879, 188] width 133 height 29
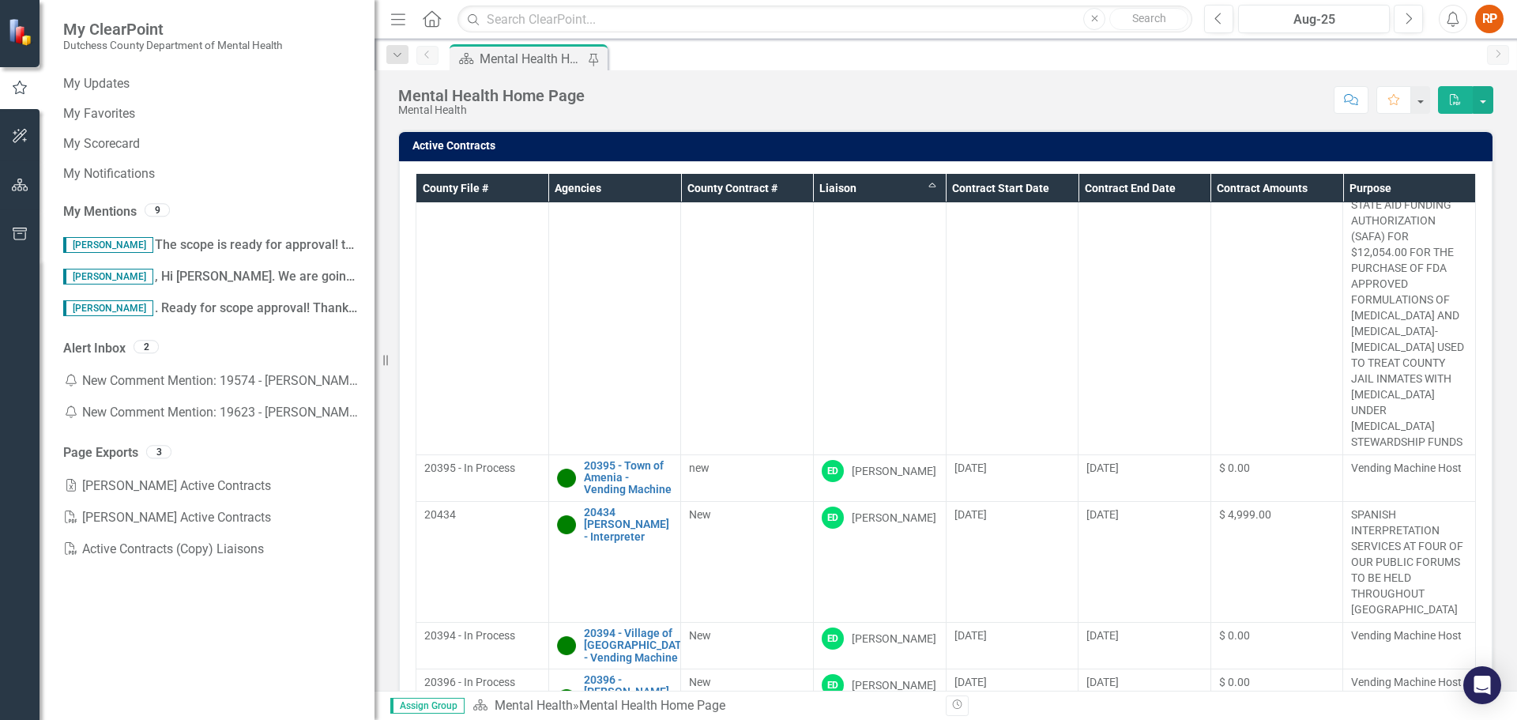
scroll to position [316, 0]
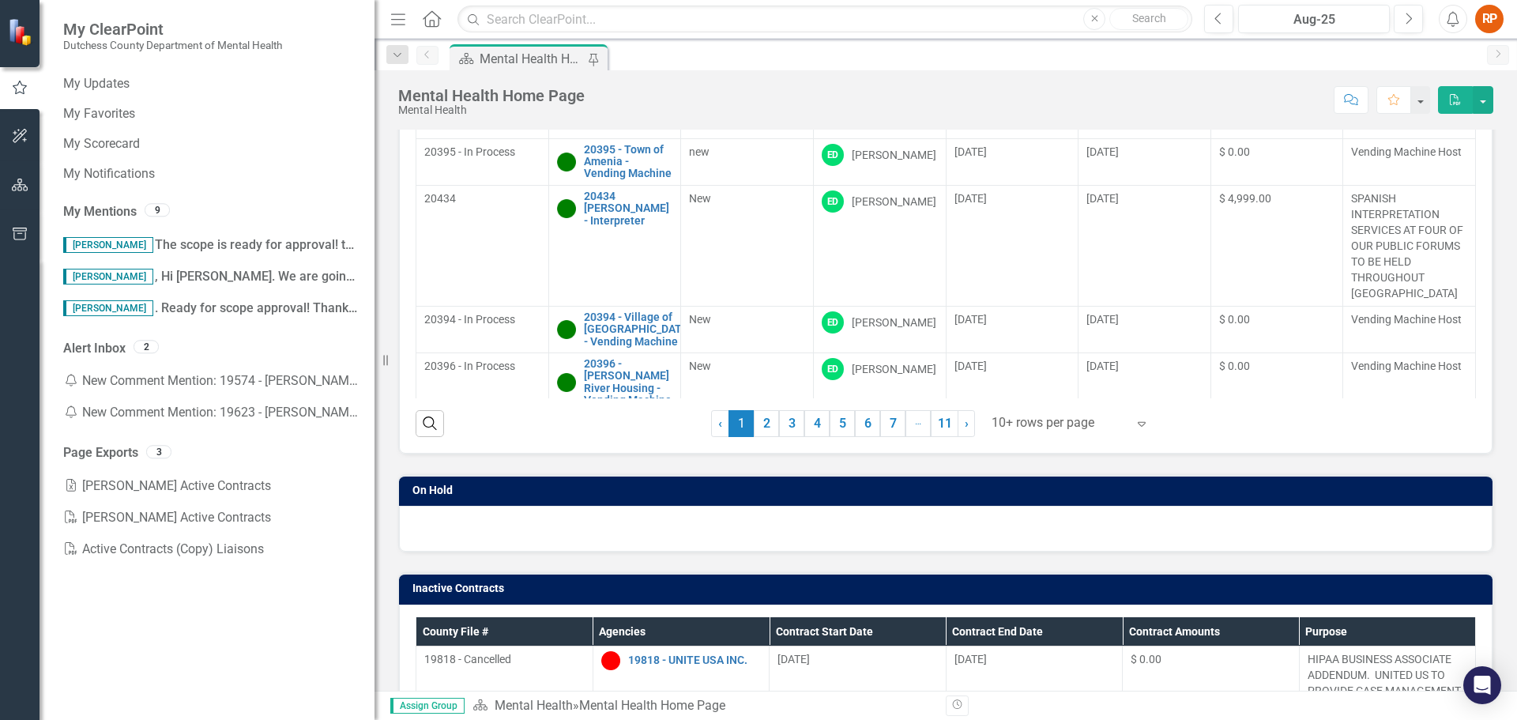
click at [15, 22] on img at bounding box center [22, 31] width 28 height 28
click at [20, 187] on icon "button" at bounding box center [20, 185] width 17 height 13
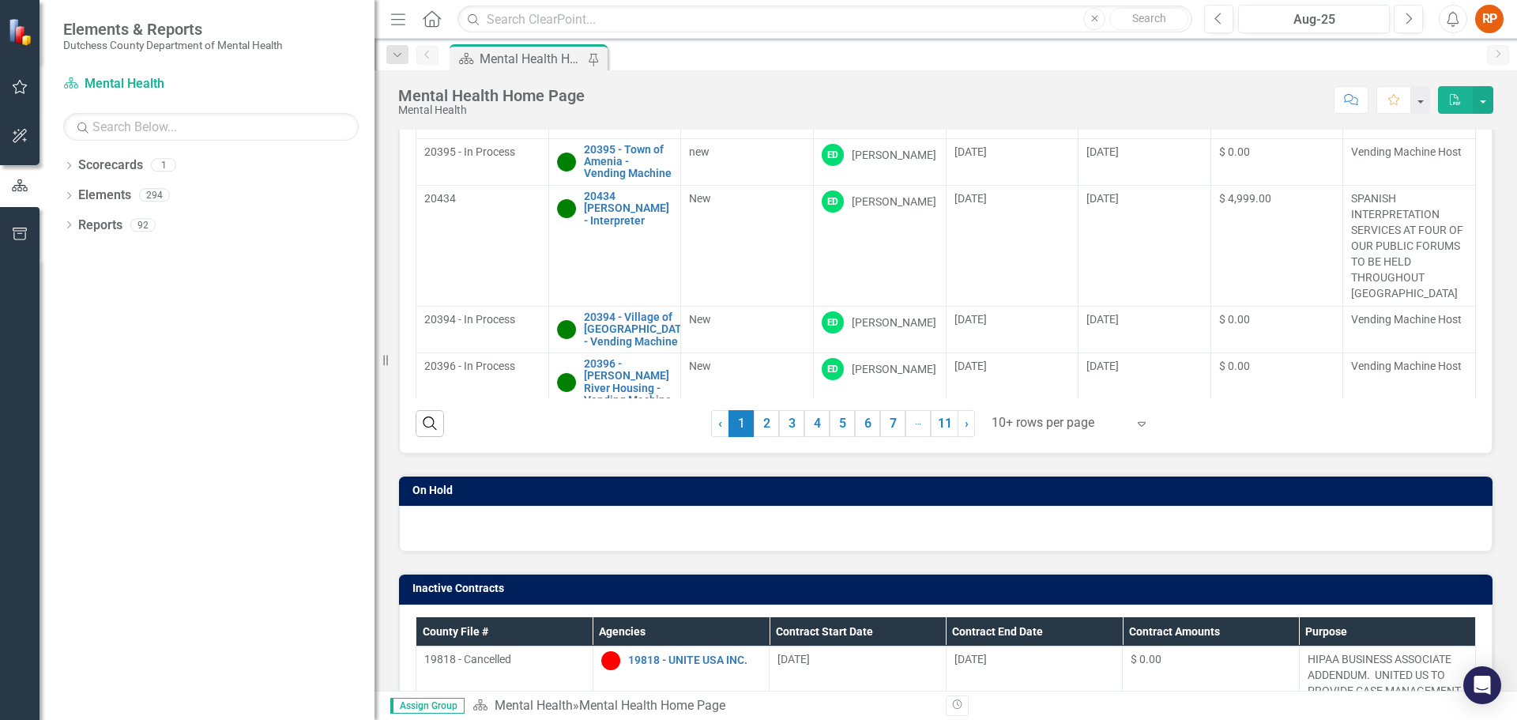
click at [106, 322] on div "Dropdown Scorecards 1 Mental Health Dropdown Elements 294 Dropdown Objective Ob…" at bounding box center [207, 436] width 335 height 567
click at [71, 224] on icon "Dropdown" at bounding box center [68, 226] width 11 height 9
click at [92, 222] on link "Reports" at bounding box center [100, 226] width 44 height 18
click at [433, 15] on icon "Home" at bounding box center [431, 18] width 21 height 17
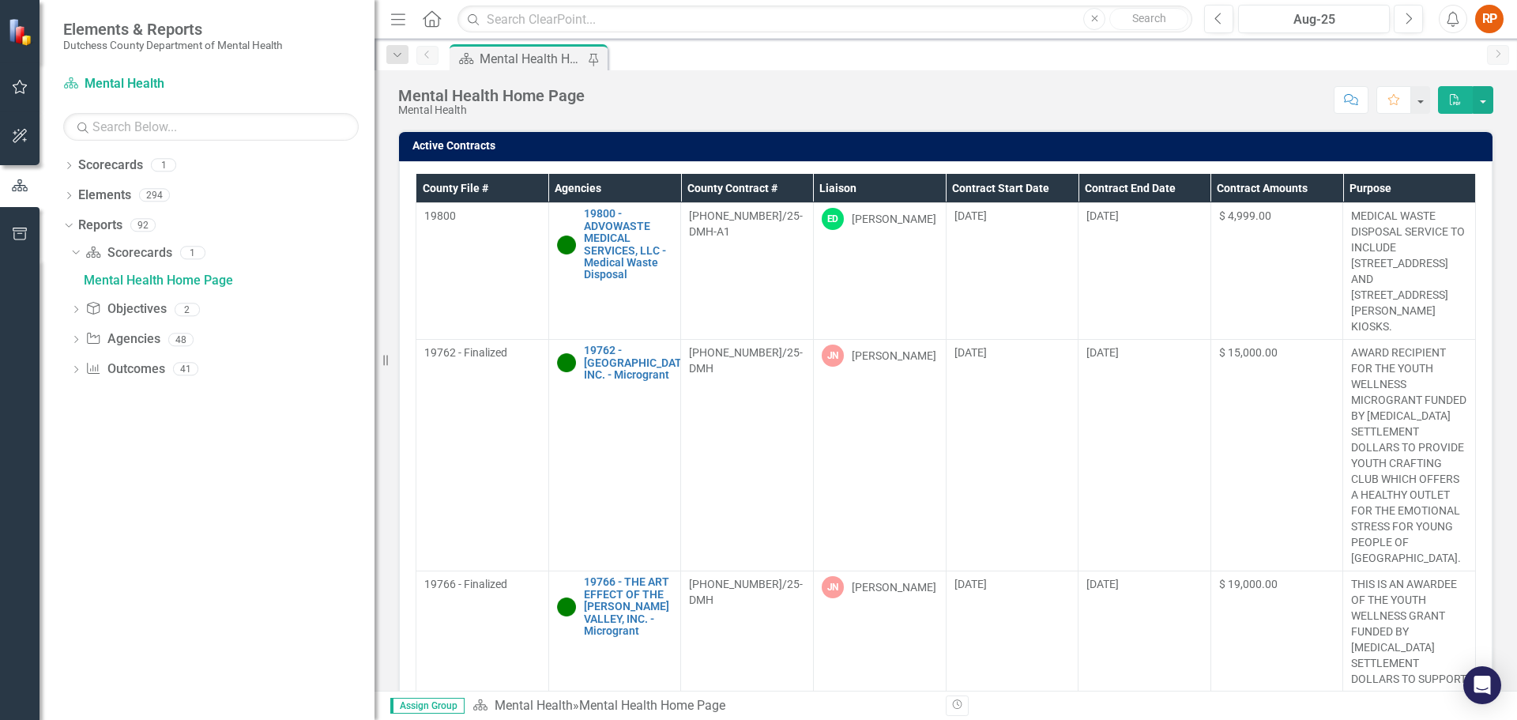
click at [433, 15] on icon "Home" at bounding box center [431, 18] width 21 height 17
click at [77, 340] on icon "Dropdown" at bounding box center [75, 341] width 11 height 9
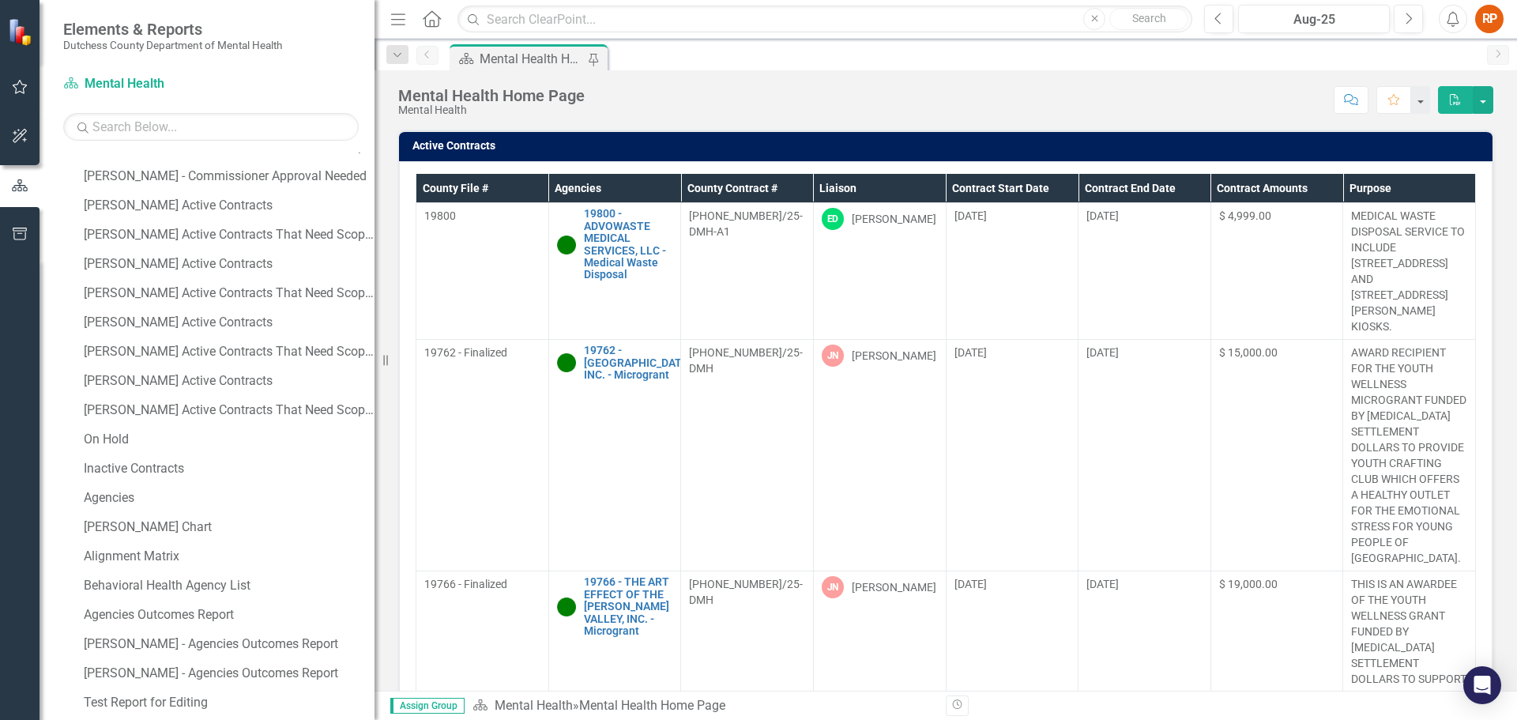
scroll to position [432, 0]
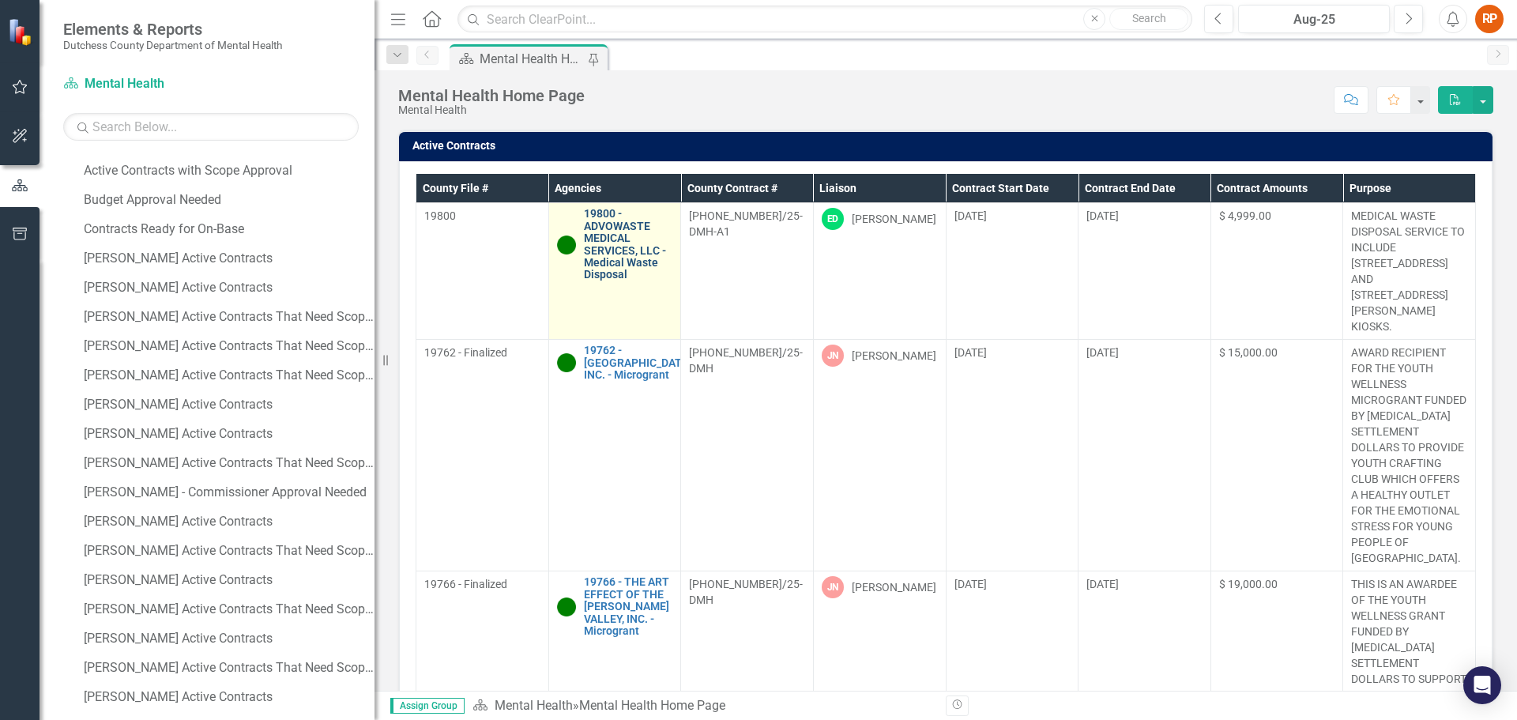
click at [623, 238] on link "19800 - ADVOWASTE MEDICAL SERVICES, LLC - Medical Waste Disposal" at bounding box center [628, 244] width 89 height 73
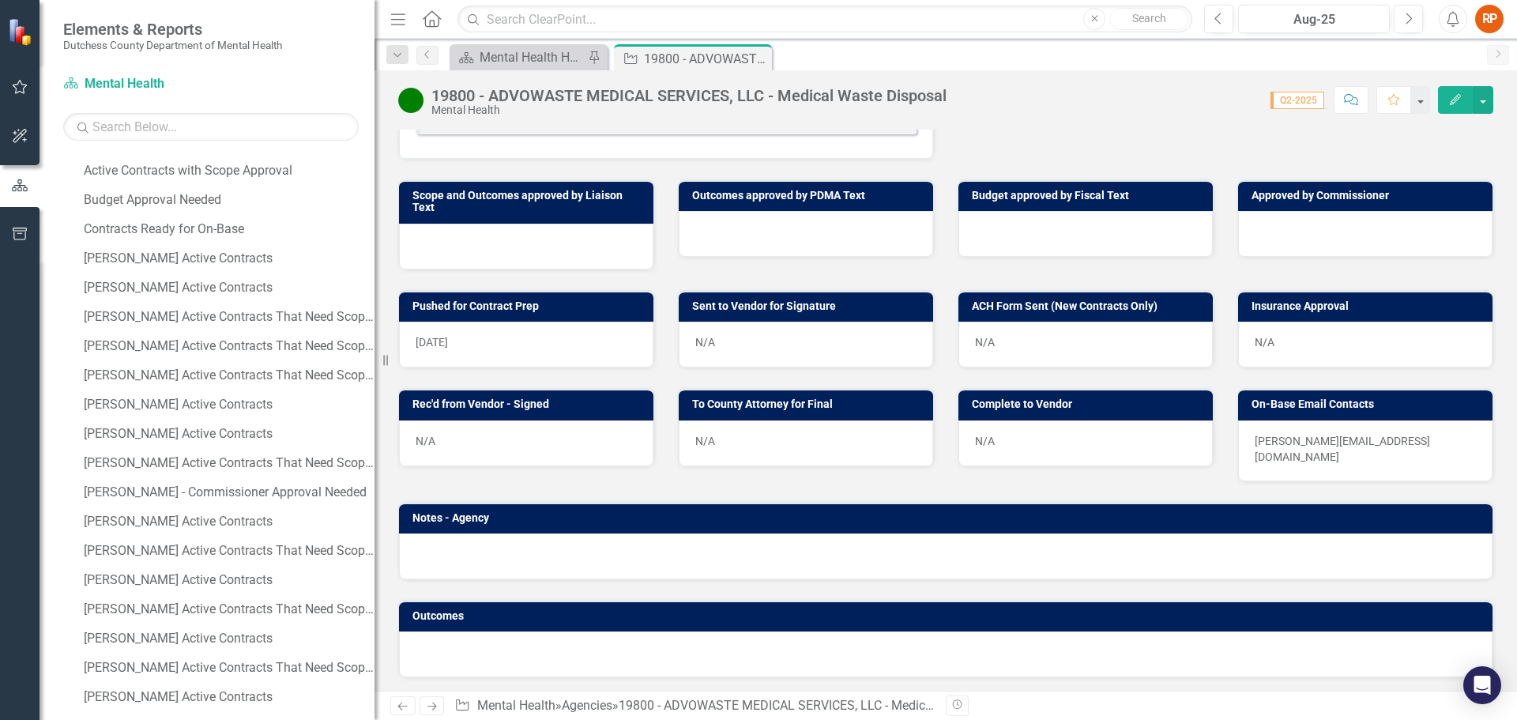
scroll to position [254, 0]
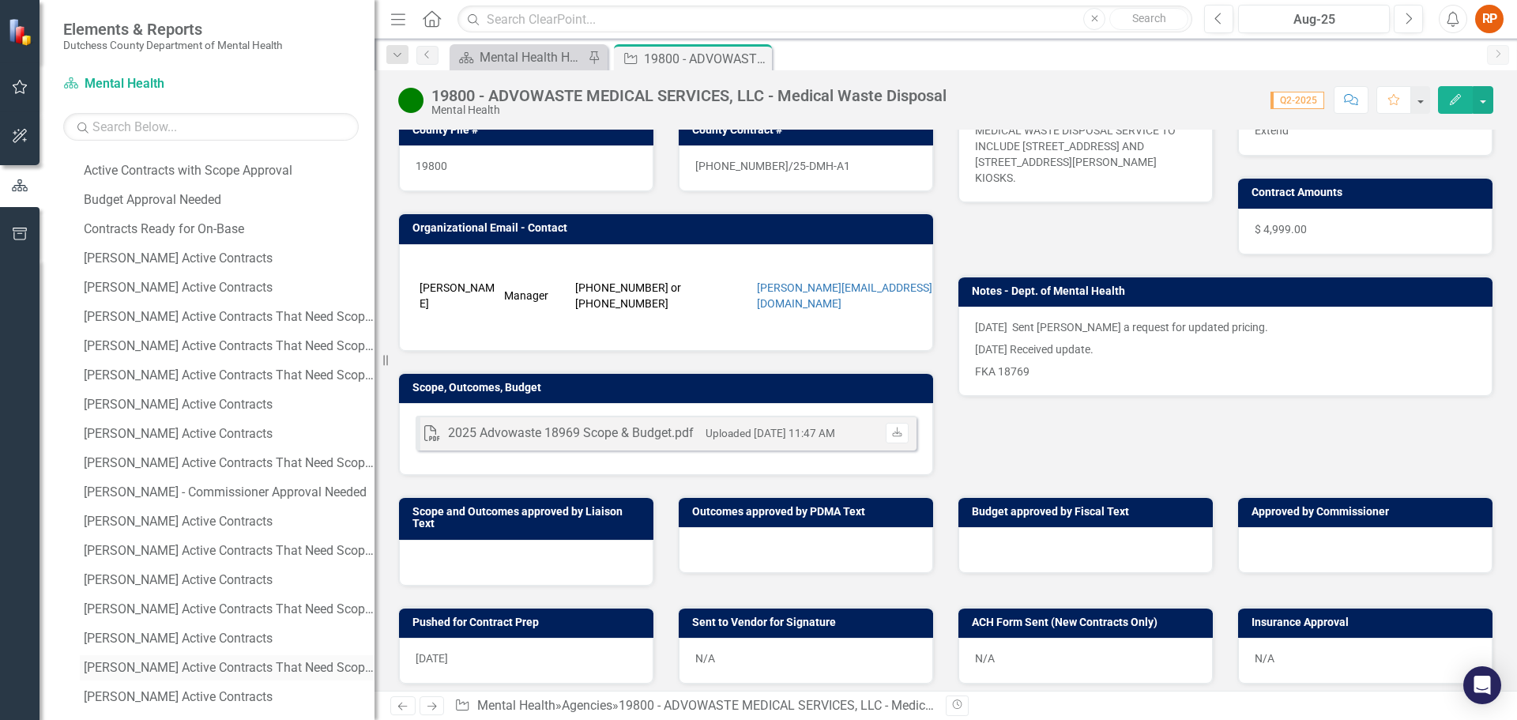
click at [224, 663] on div "[PERSON_NAME] Active Contracts That Need Scope Approval" at bounding box center [229, 668] width 291 height 14
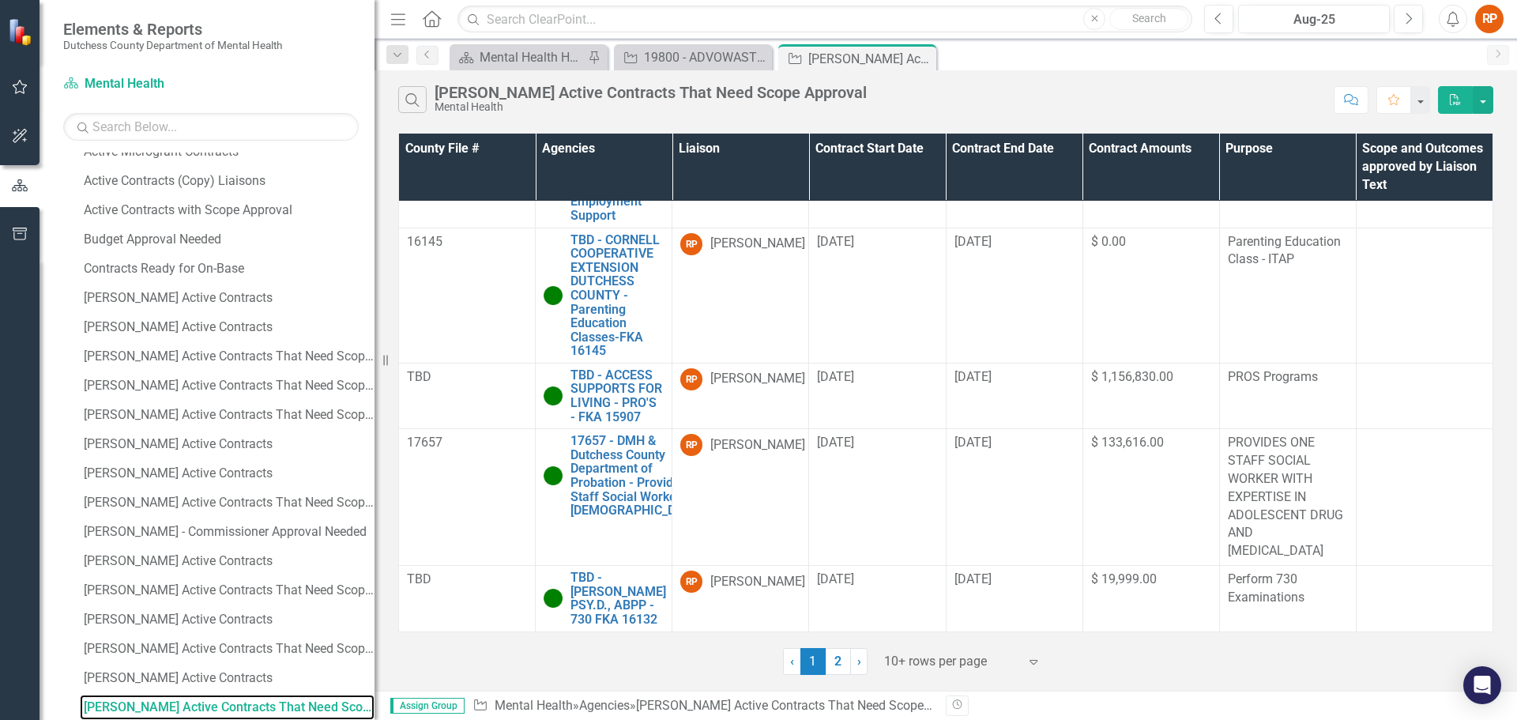
scroll to position [986, 0]
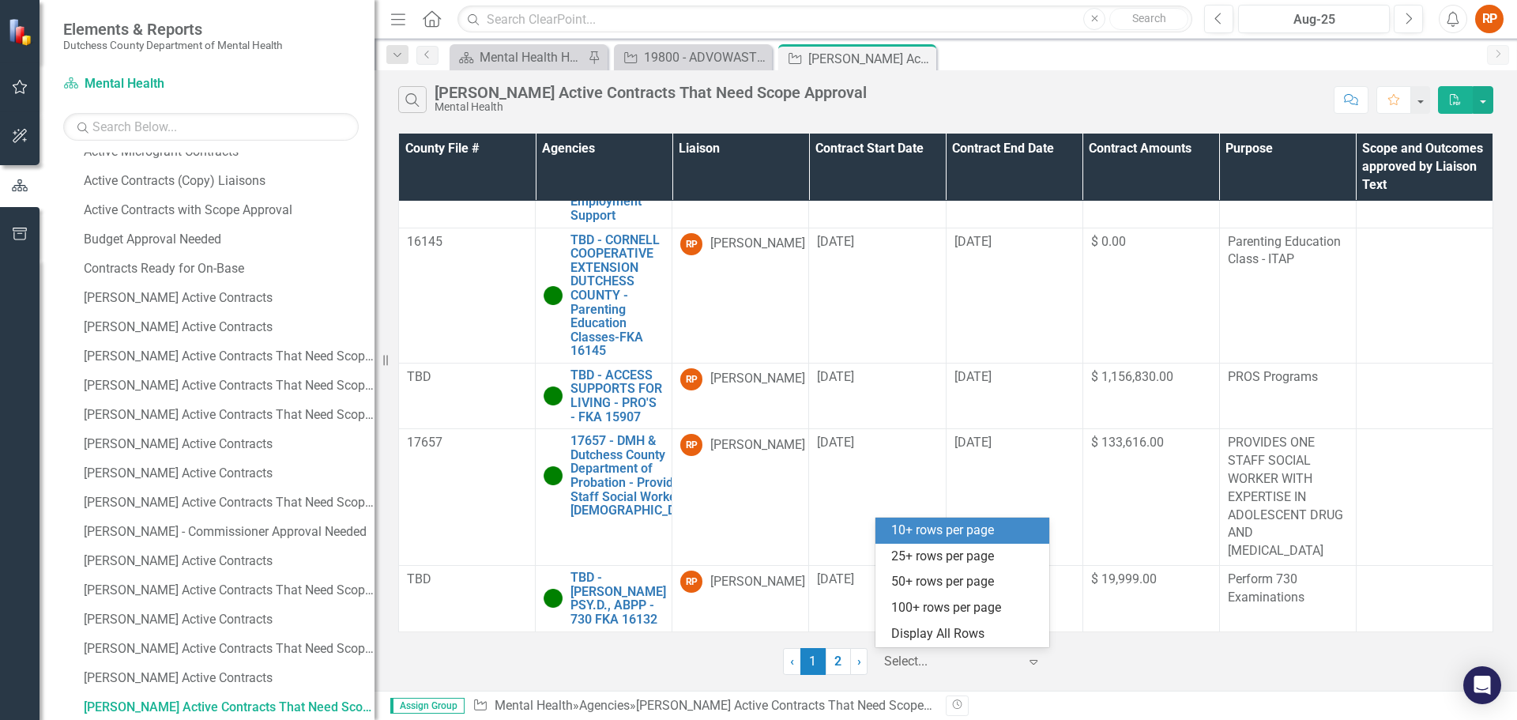
click at [1037, 661] on icon "Expand" at bounding box center [1034, 661] width 16 height 13
click at [925, 556] on div "25+ rows per page" at bounding box center [965, 557] width 149 height 18
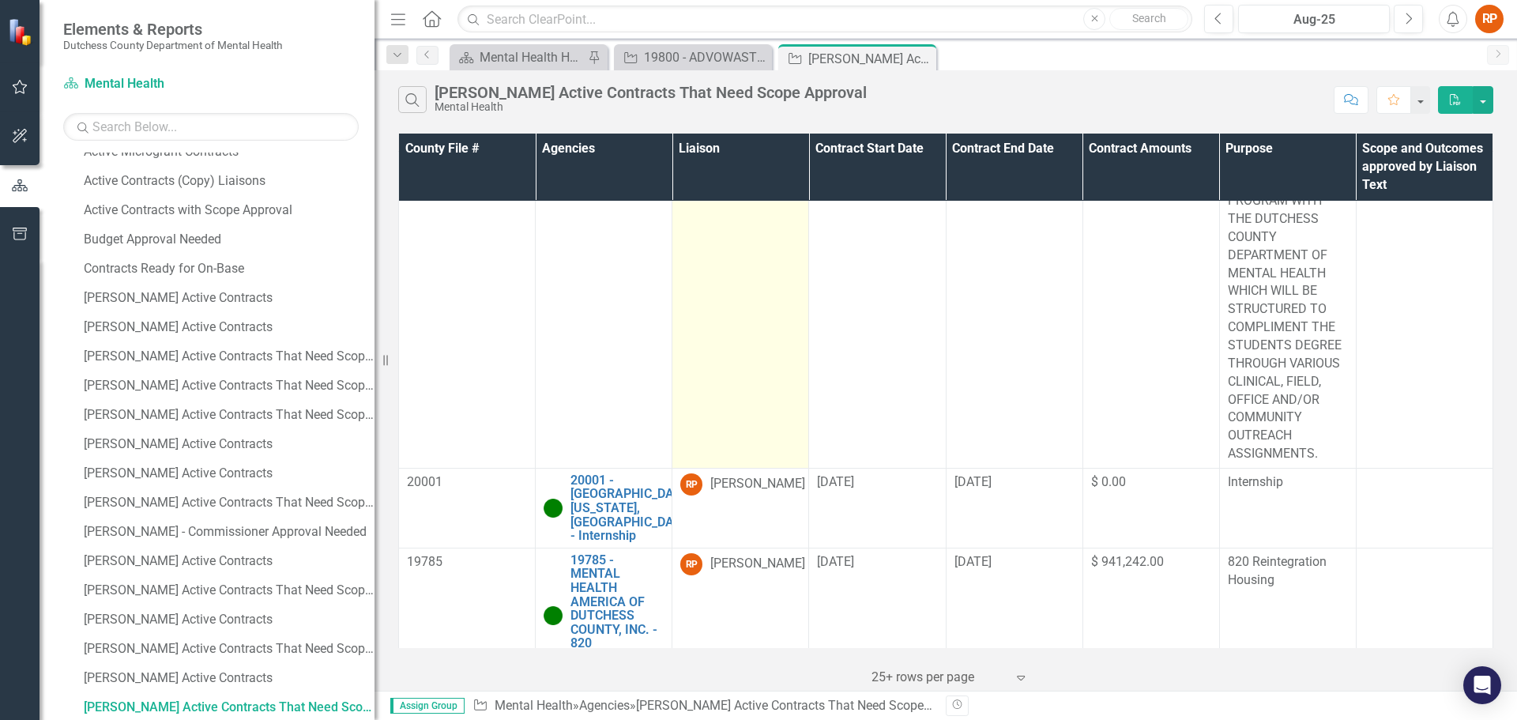
scroll to position [0, 0]
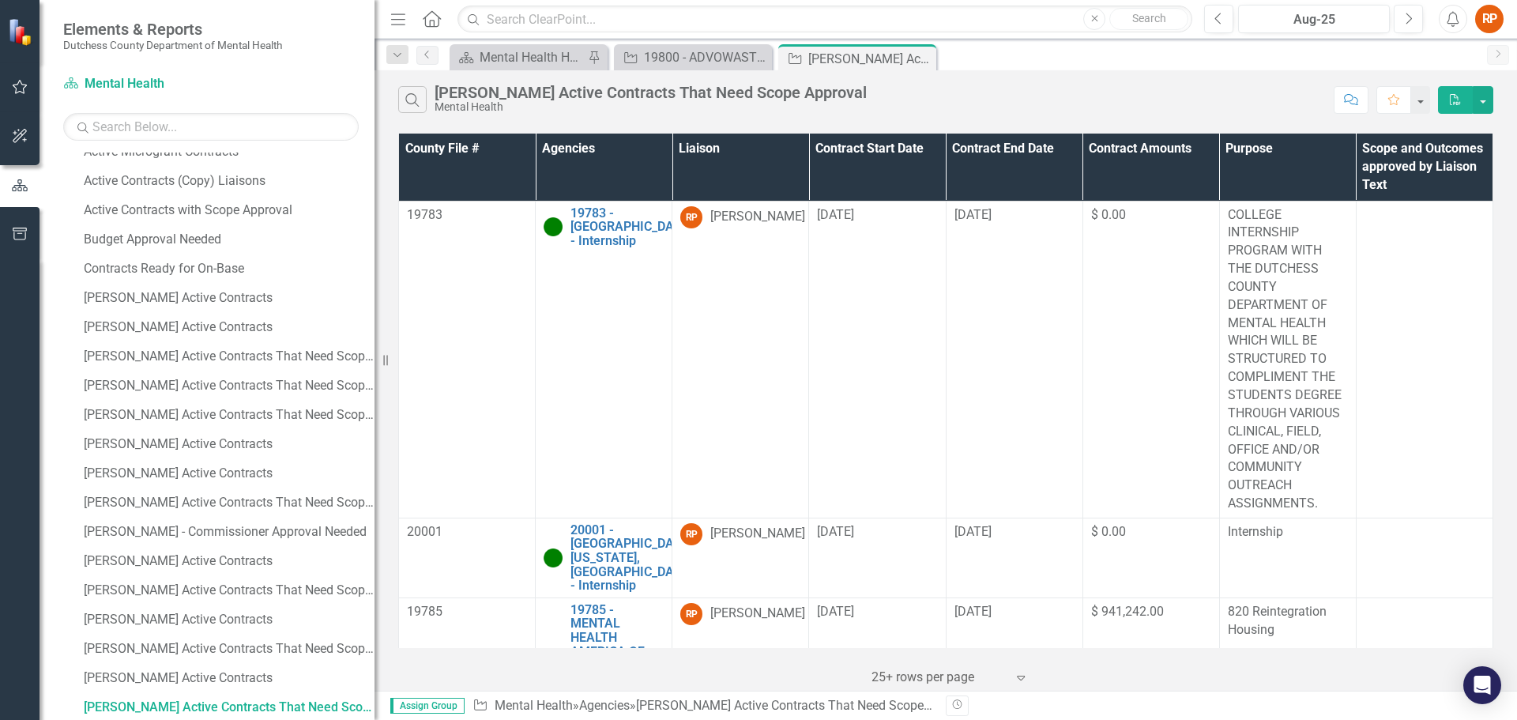
click at [1021, 680] on icon at bounding box center [1021, 678] width 8 height 5
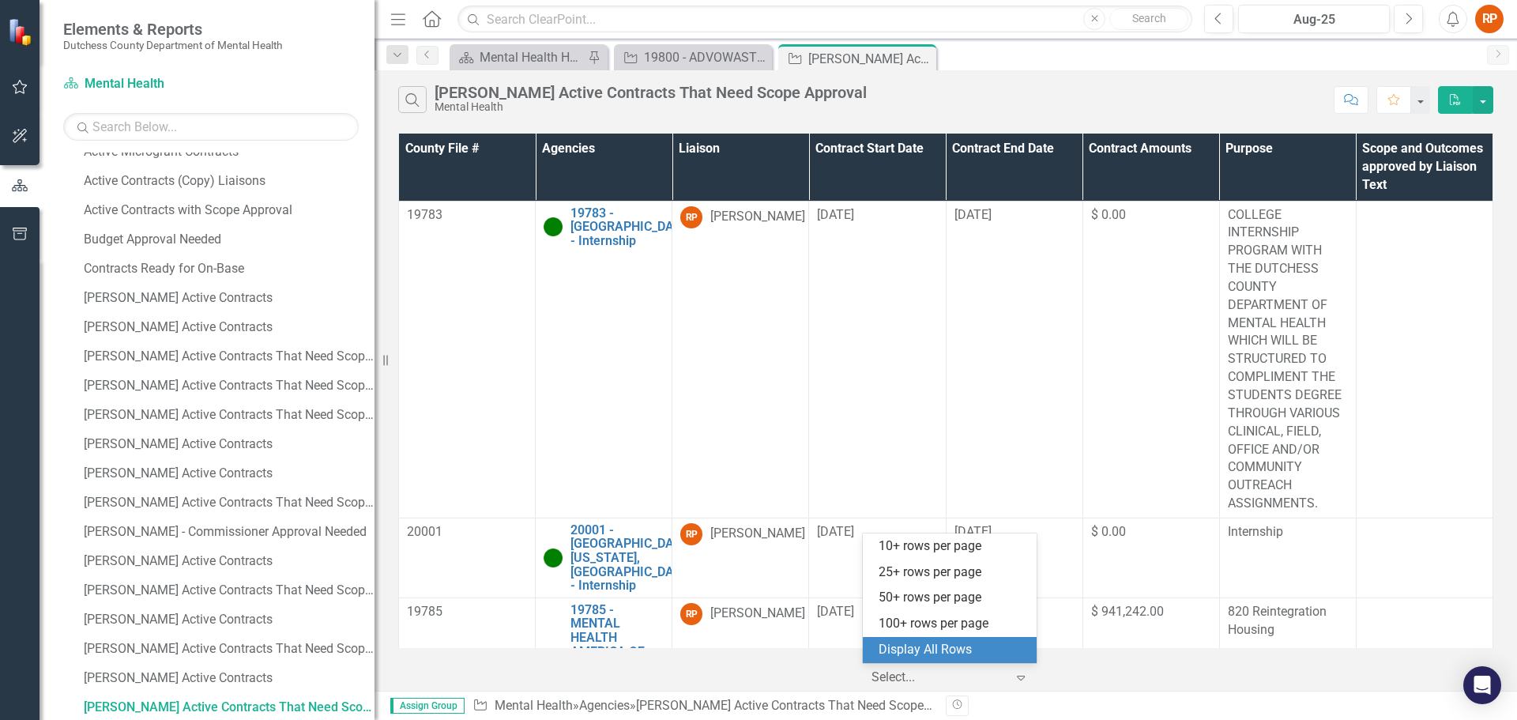
click at [930, 646] on div "Display All Rows" at bounding box center [953, 650] width 149 height 18
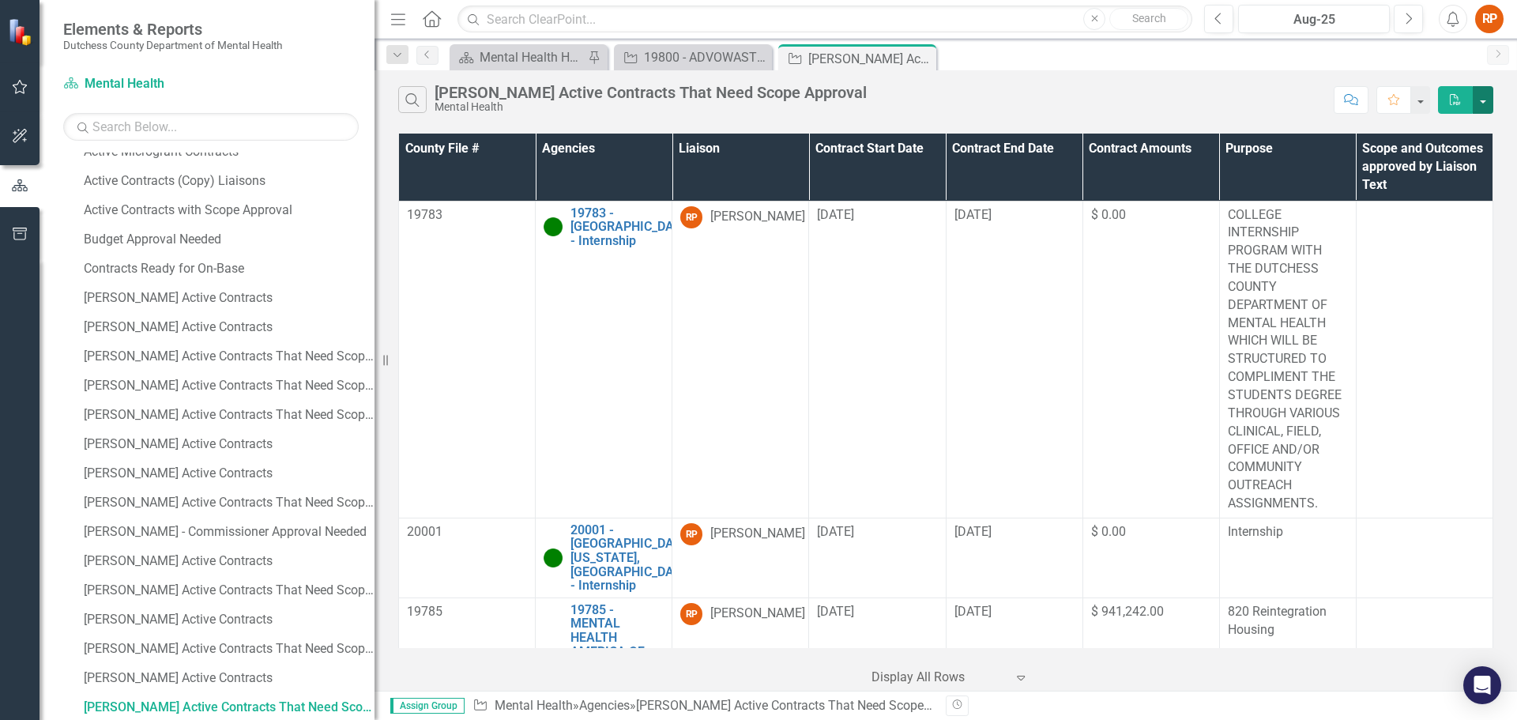
click at [1483, 96] on button "button" at bounding box center [1483, 100] width 21 height 28
click at [1422, 159] on link "Excel Export to Excel" at bounding box center [1430, 158] width 125 height 29
